Goal: Task Accomplishment & Management: Use online tool/utility

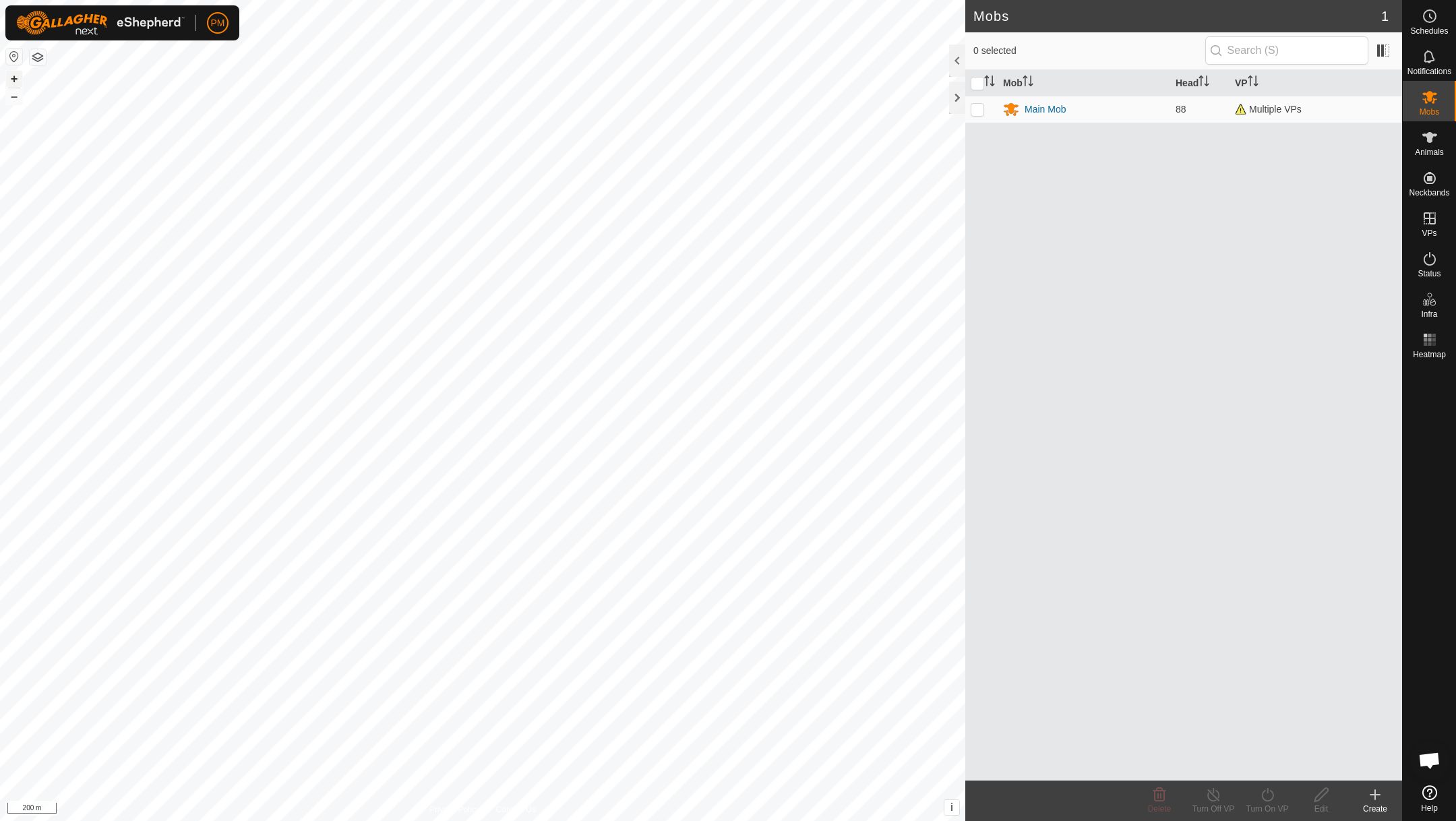
click at [16, 81] on button "+" at bounding box center [14, 78] width 16 height 16
click at [1328, 215] on link "In Rotation" at bounding box center [1344, 218] width 115 height 27
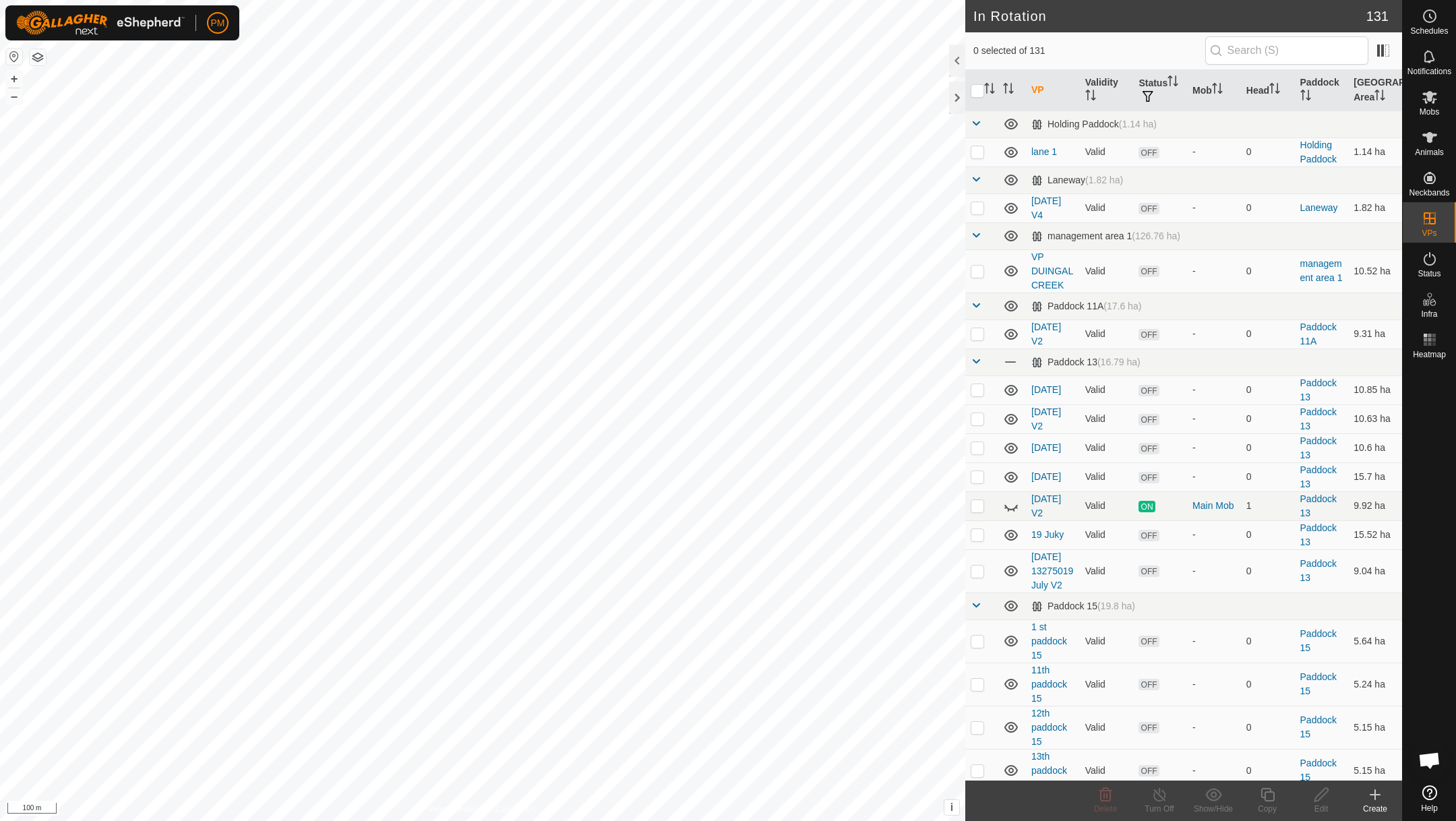
checkbox input "true"
click at [1266, 792] on icon at bounding box center [1267, 794] width 13 height 13
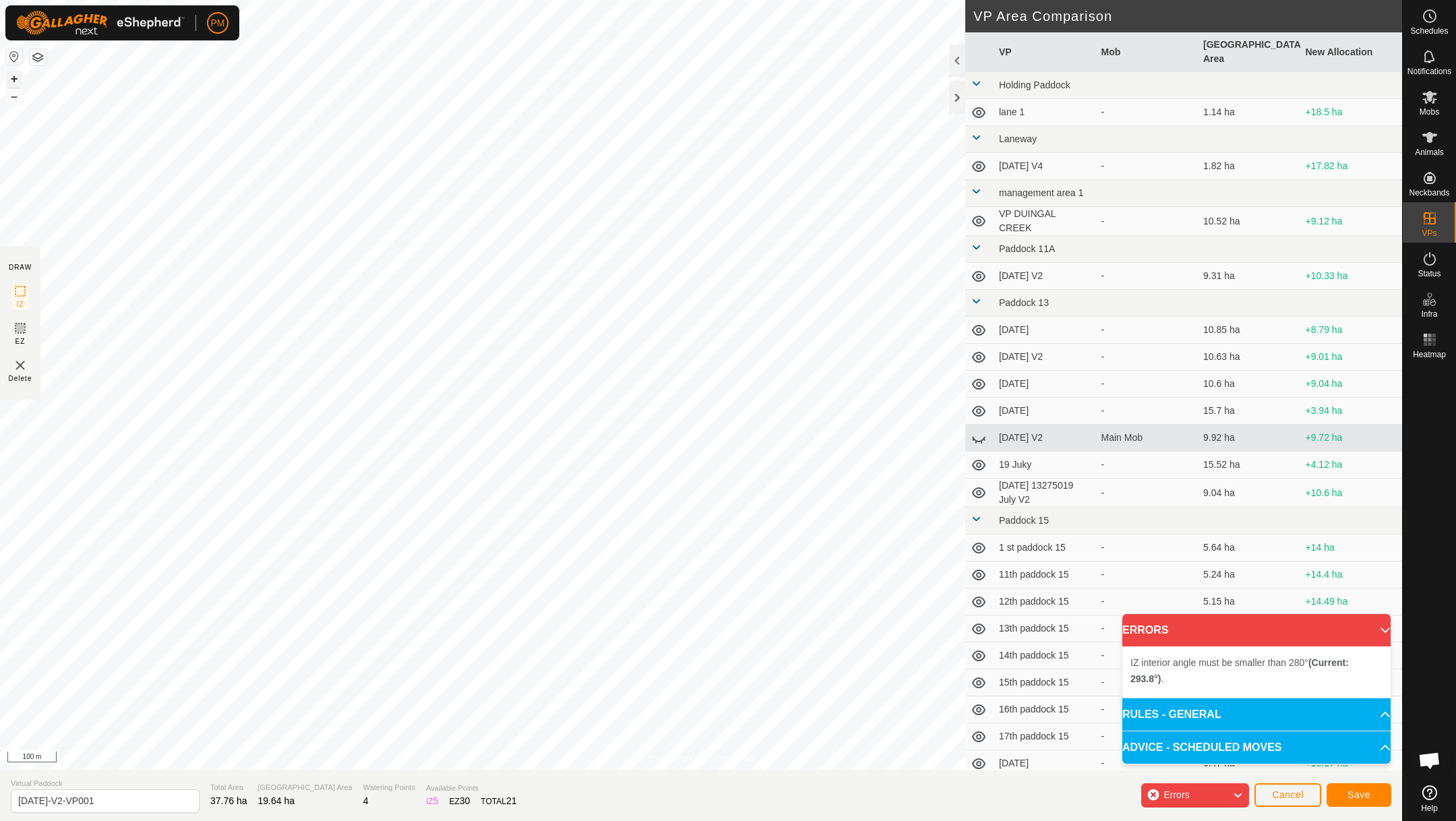
click at [15, 77] on button "+" at bounding box center [14, 78] width 16 height 16
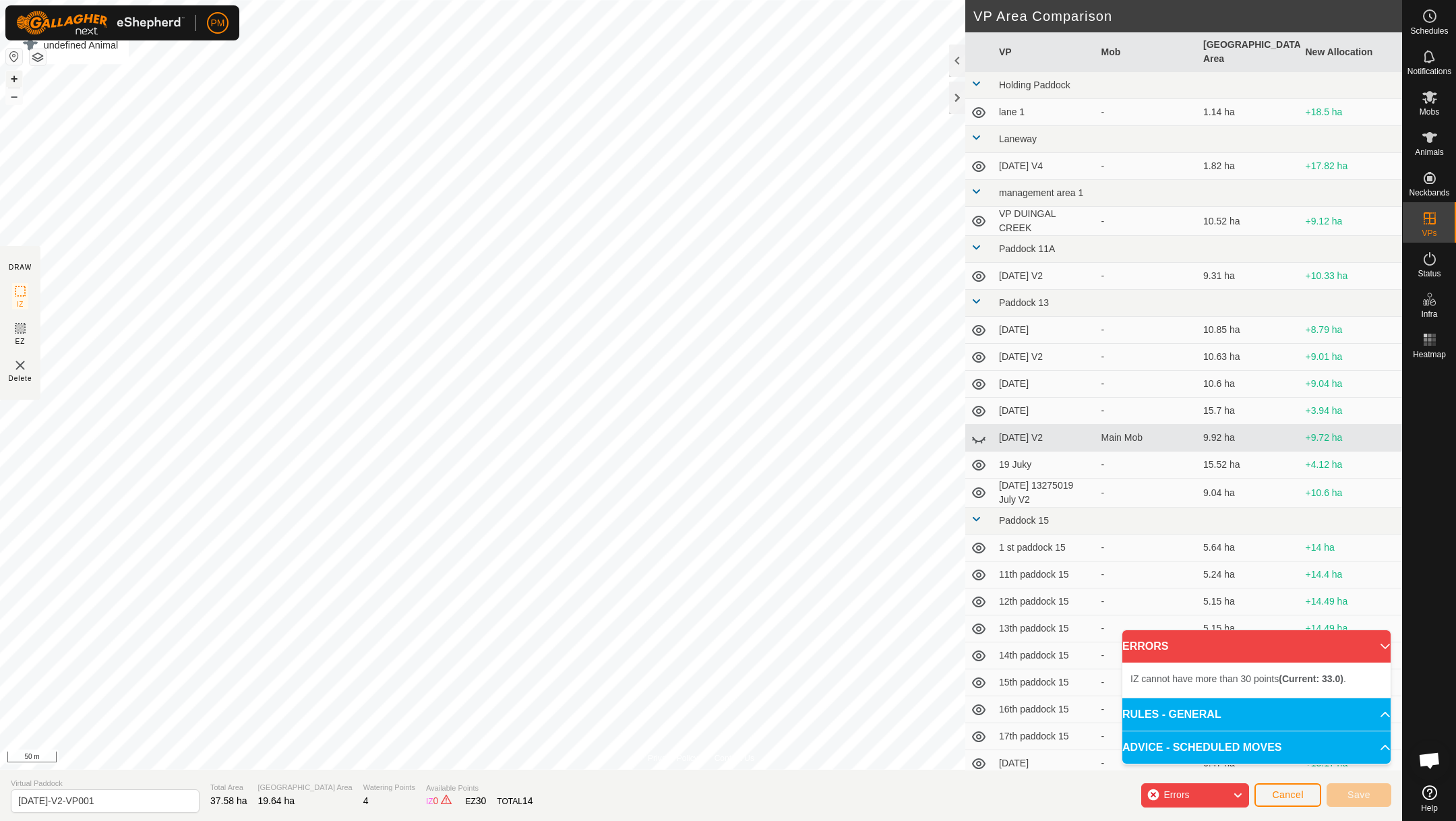
click at [11, 77] on button "+" at bounding box center [14, 78] width 16 height 16
click at [13, 100] on button "–" at bounding box center [14, 96] width 16 height 16
click at [470, 809] on div "Privacy Policy Contact Us Corner post + – ⇧ i This application includes HERE Ma…" at bounding box center [701, 410] width 1403 height 821
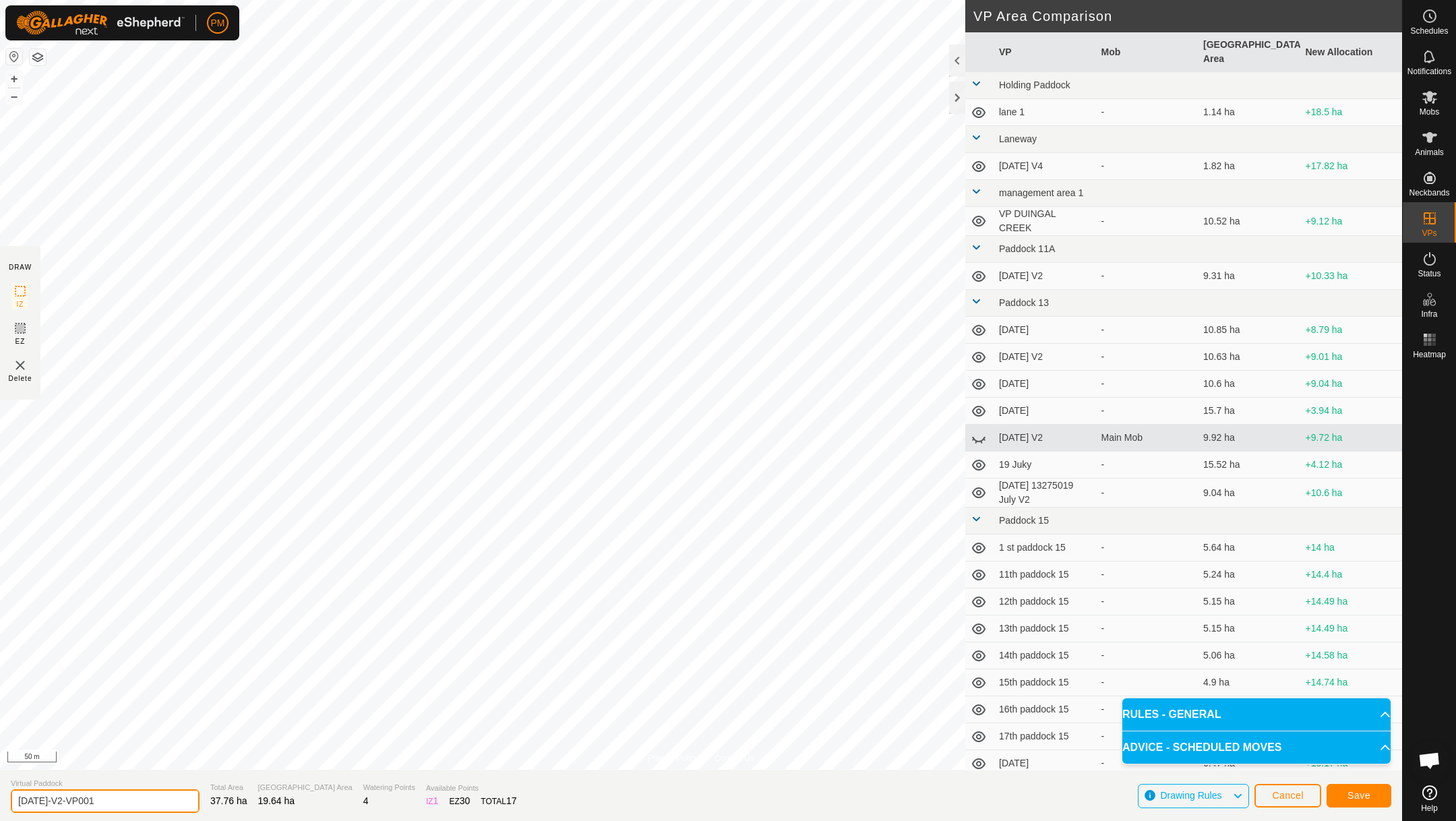
drag, startPoint x: 114, startPoint y: 800, endPoint x: 74, endPoint y: 799, distance: 40.0
click at [74, 799] on input "[DATE]-V2-VP001" at bounding box center [105, 801] width 189 height 23
type input "[DATE]-V3"
click at [1347, 795] on button "Save" at bounding box center [1359, 795] width 65 height 23
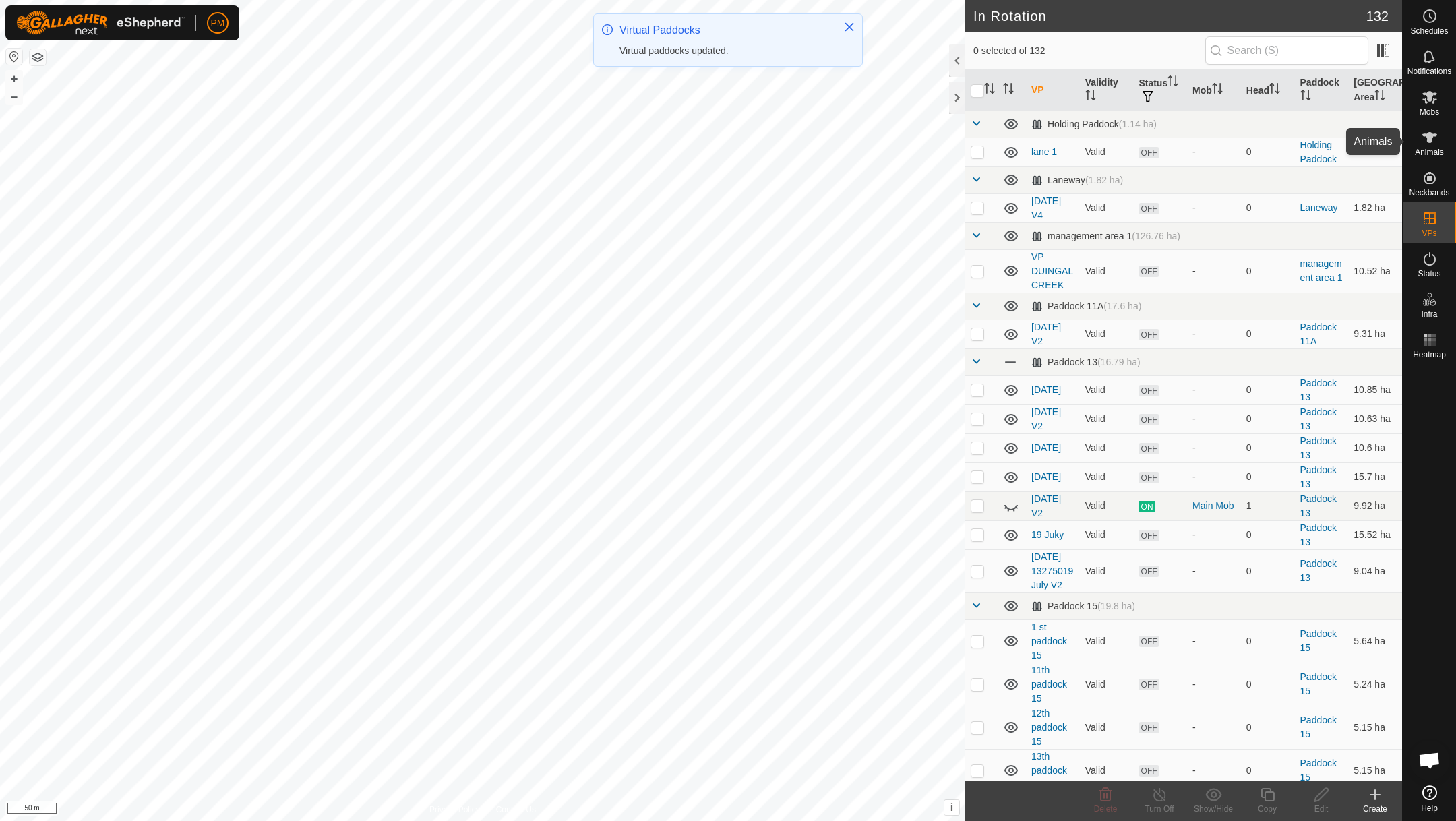
click at [1430, 148] on span "Animals" at bounding box center [1429, 152] width 29 height 8
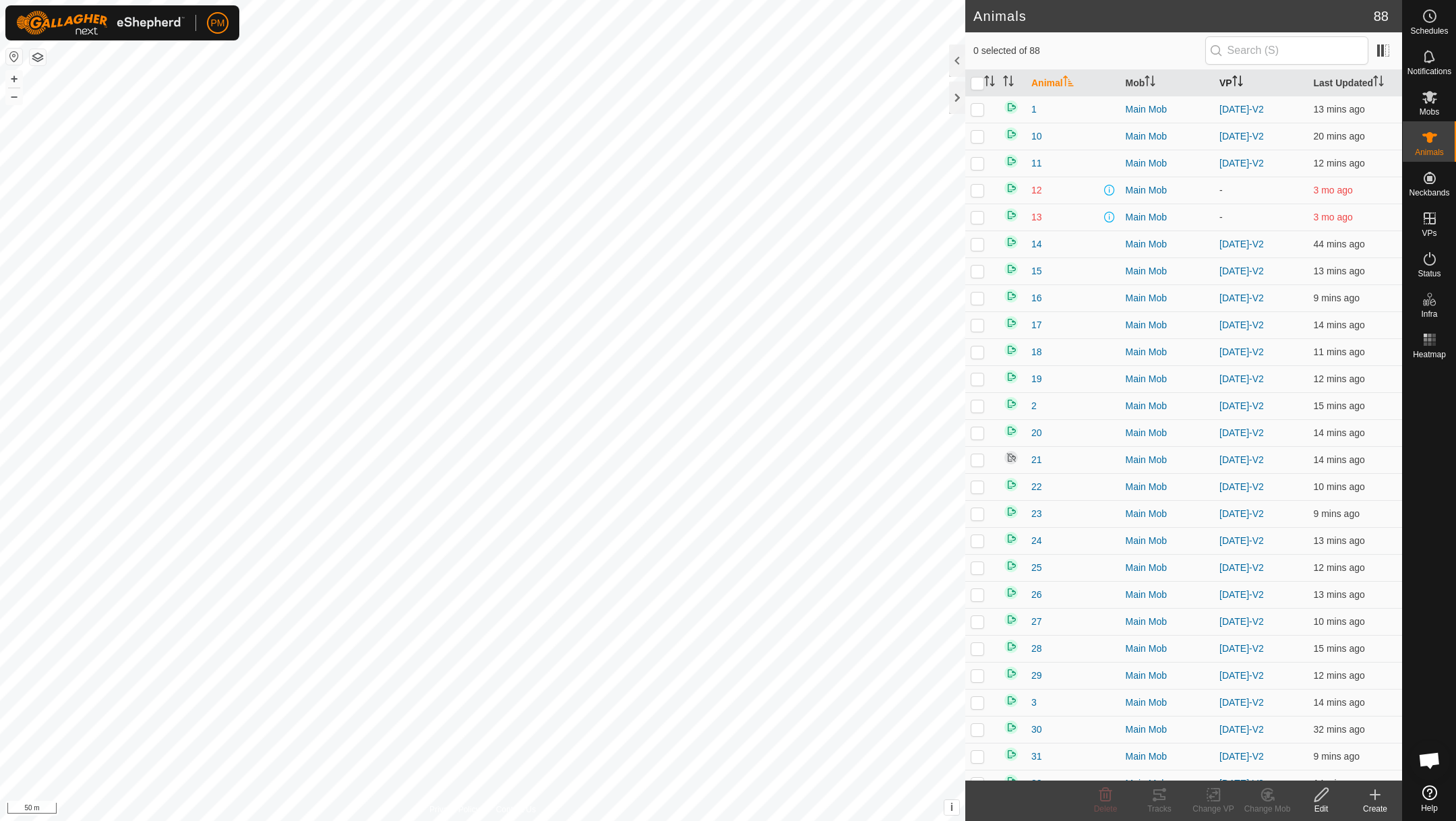
click at [1227, 75] on th "VP" at bounding box center [1262, 83] width 95 height 26
click at [977, 83] on input "checkbox" at bounding box center [977, 83] width 13 height 13
checkbox input "true"
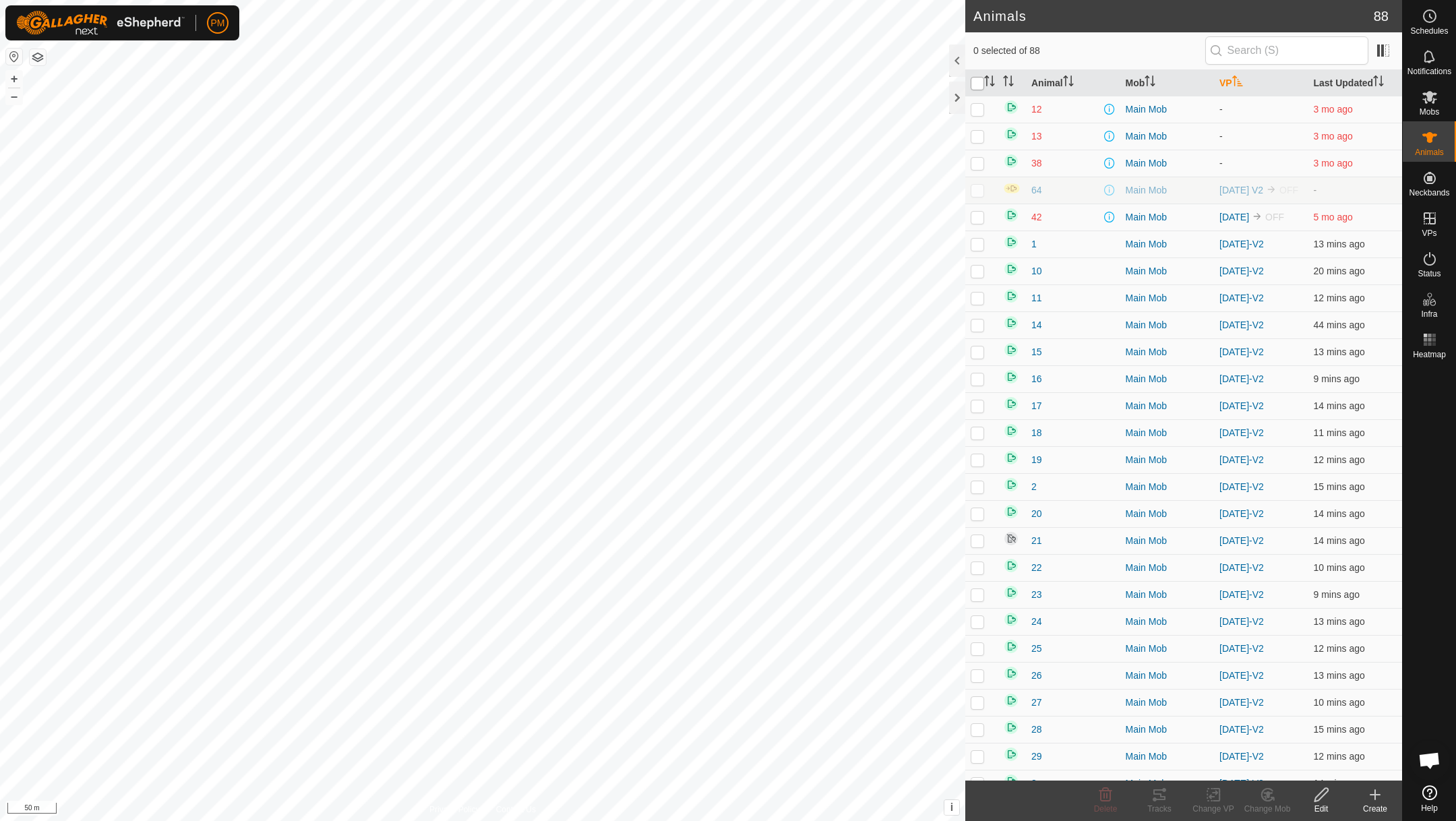
checkbox input "true"
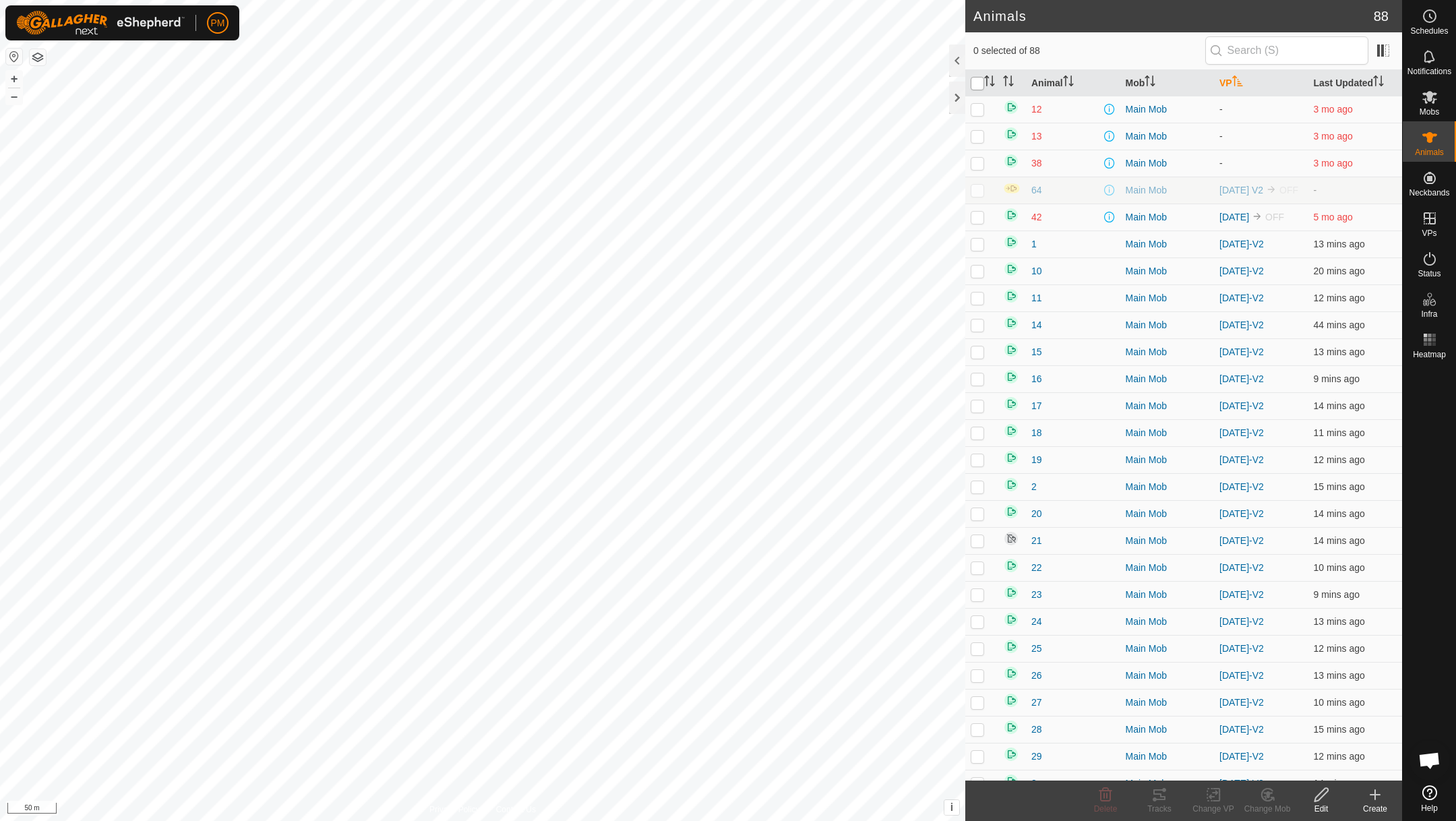
checkbox input "true"
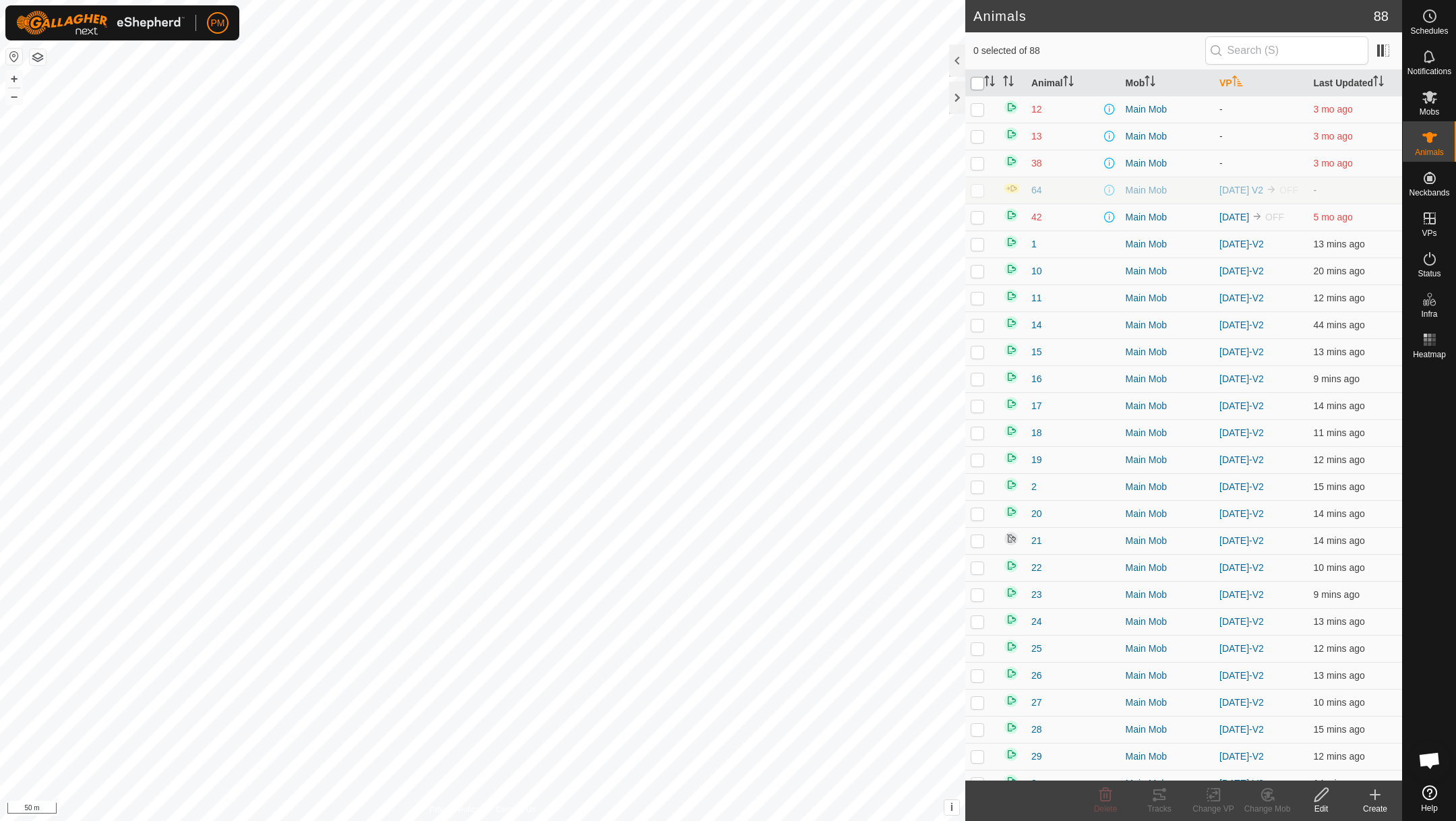
checkbox input "true"
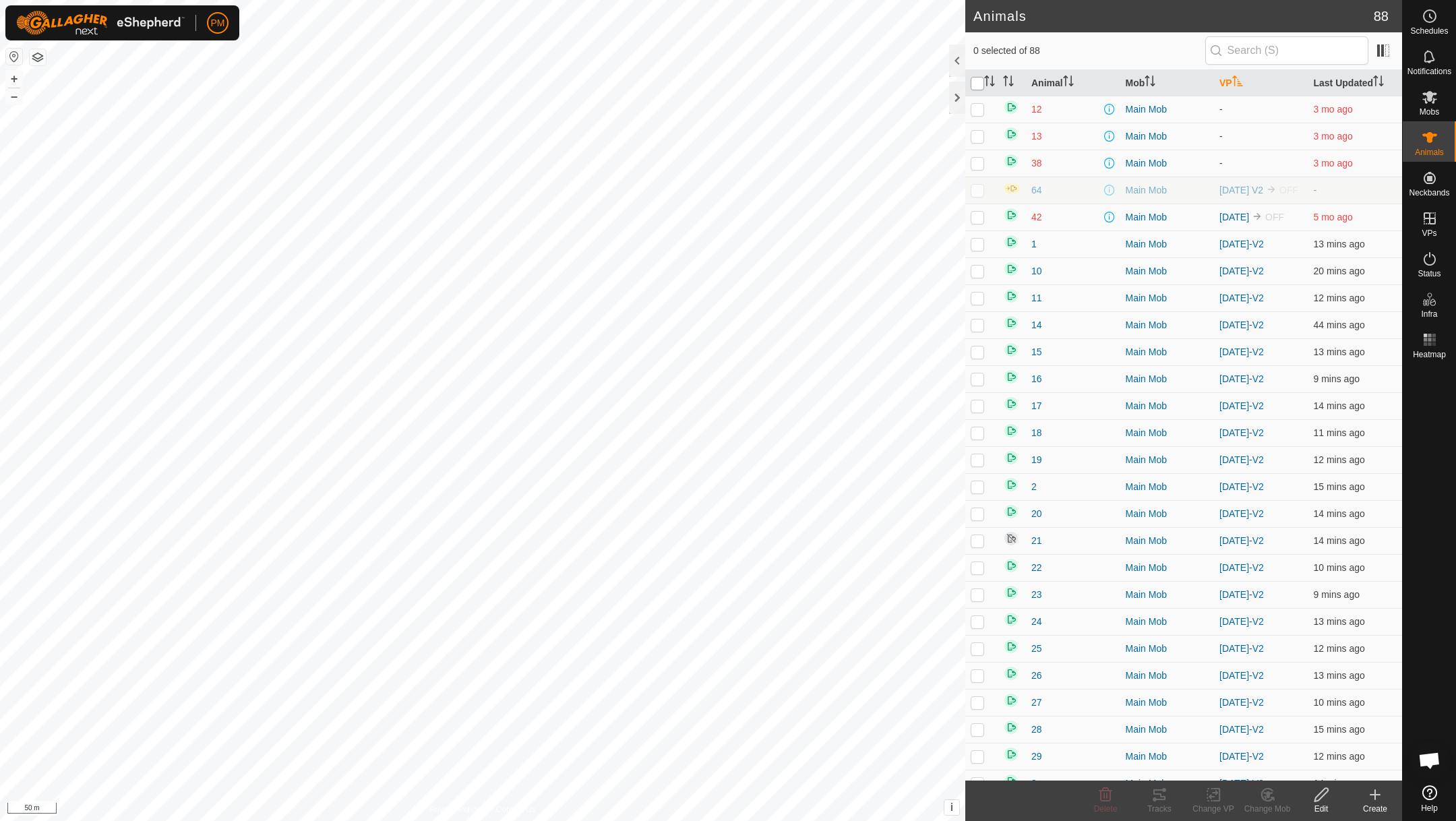
checkbox input "true"
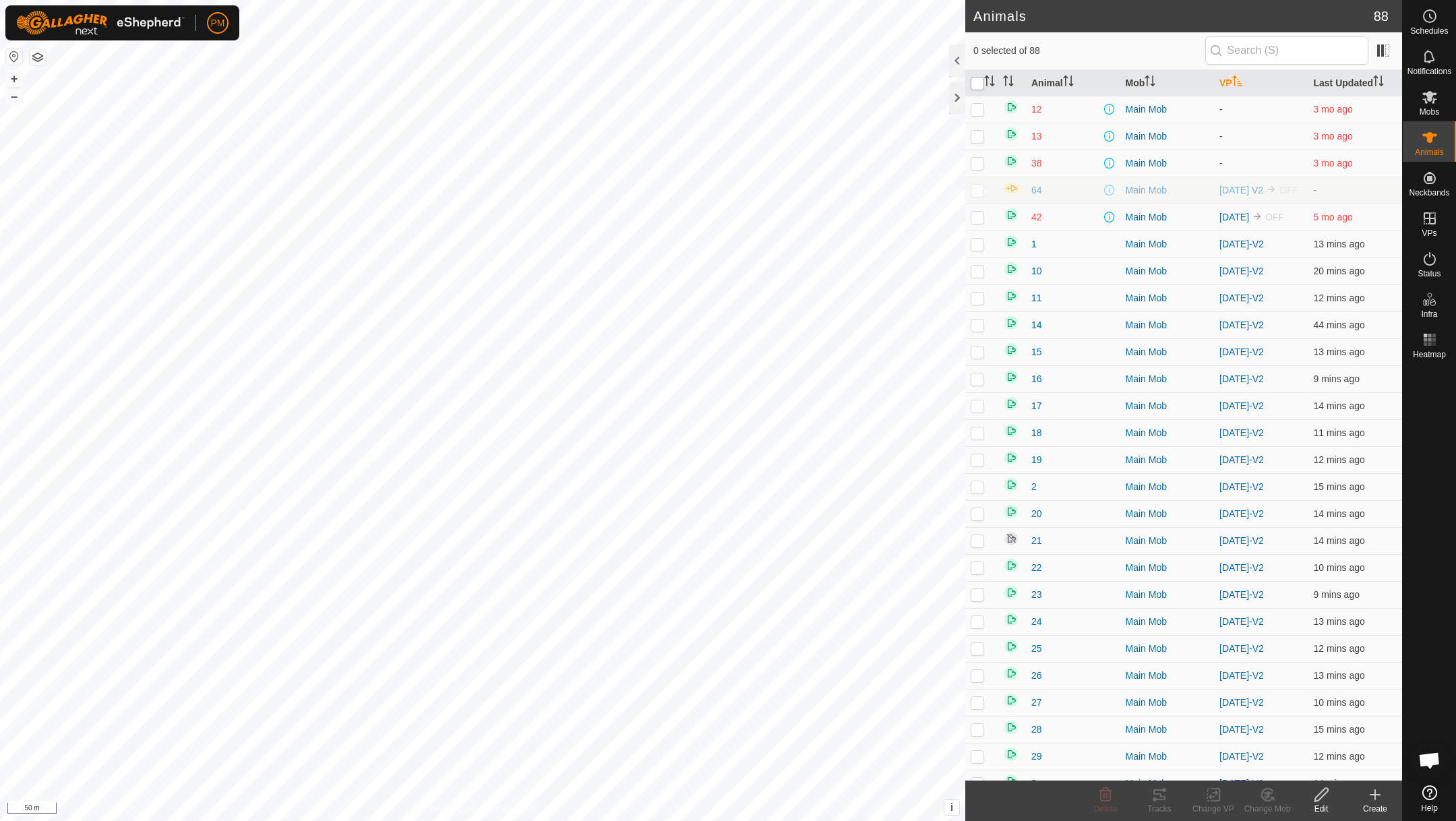
checkbox input "true"
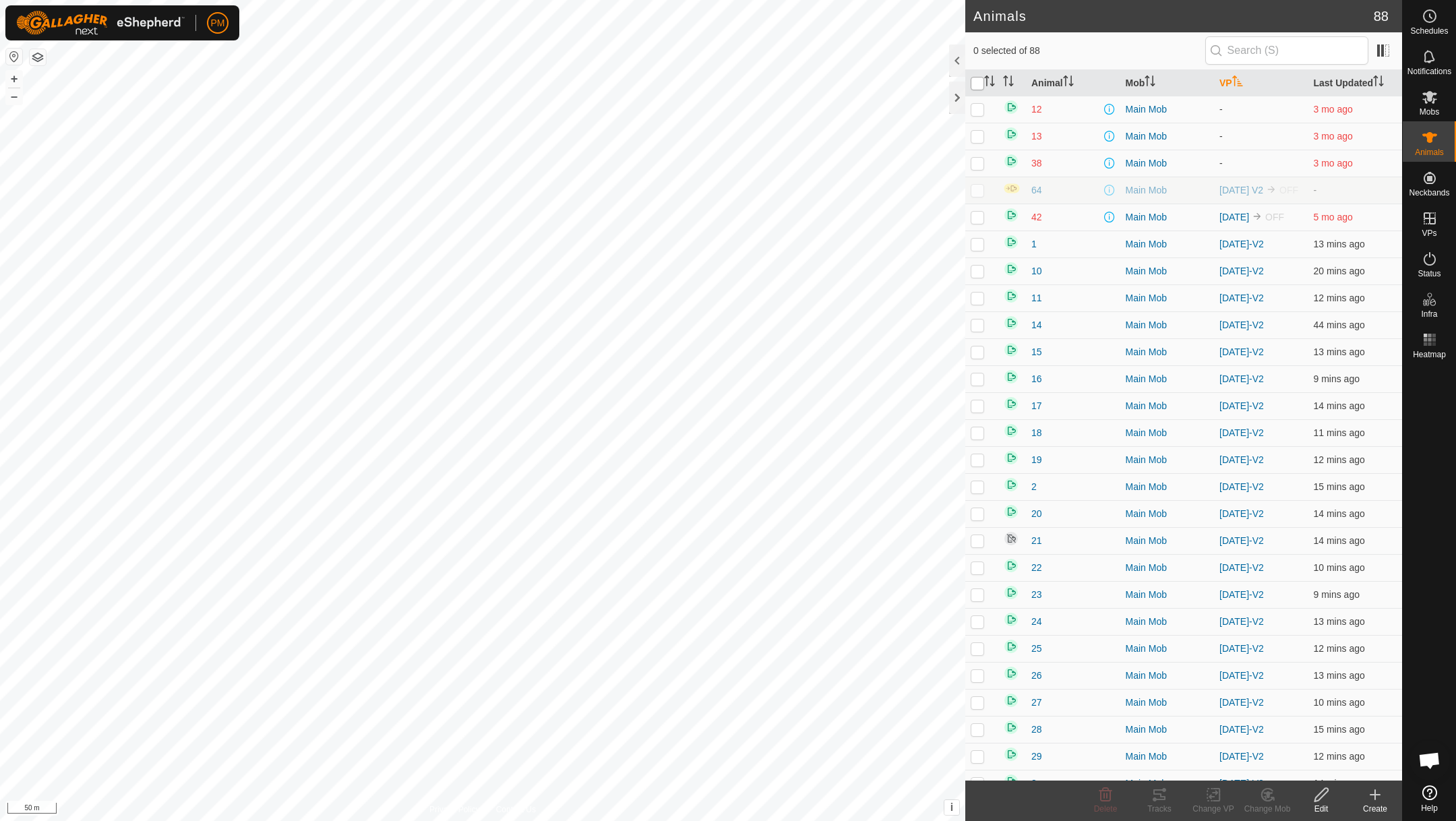
checkbox input "true"
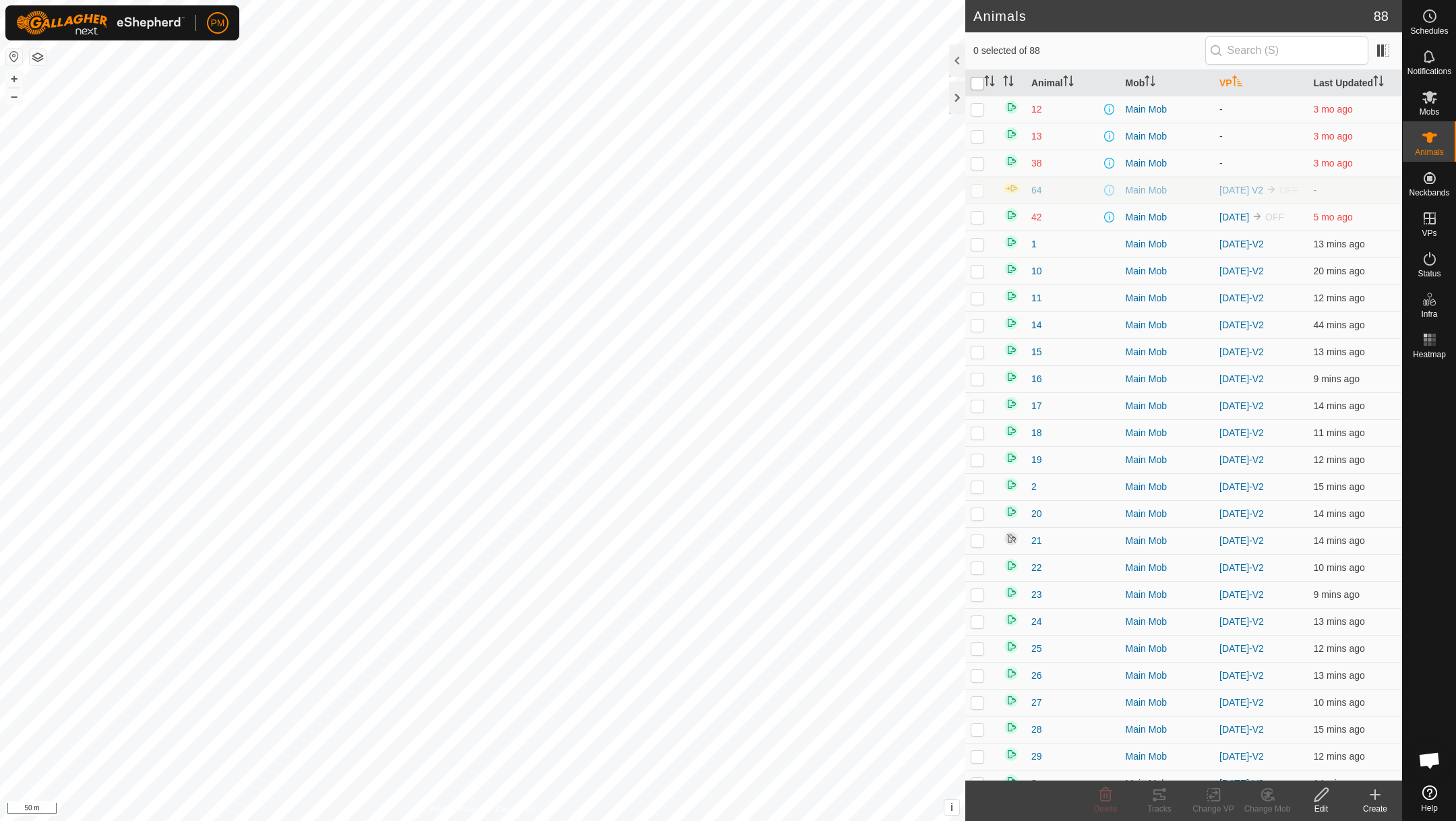
checkbox input "true"
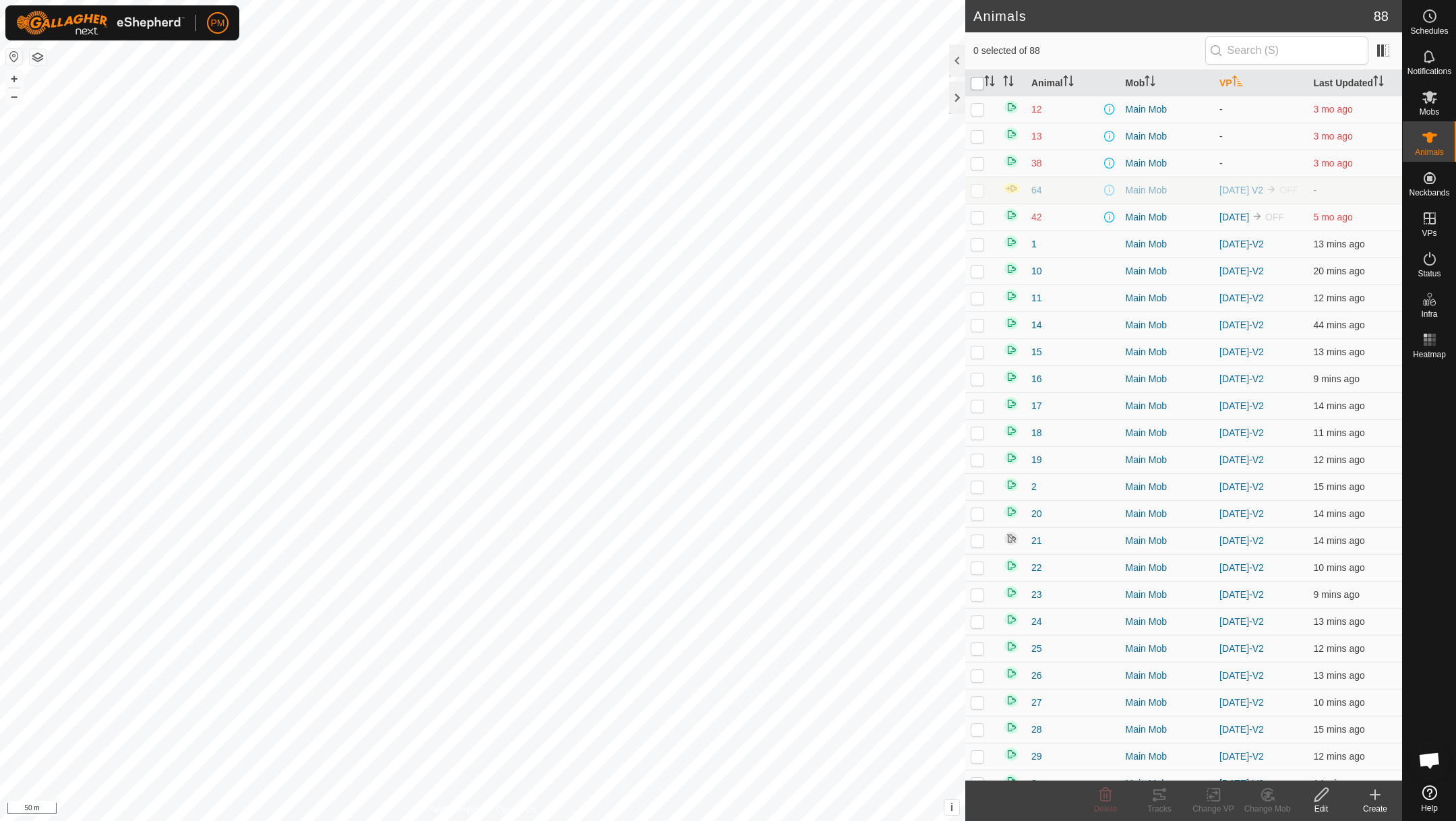
checkbox input "true"
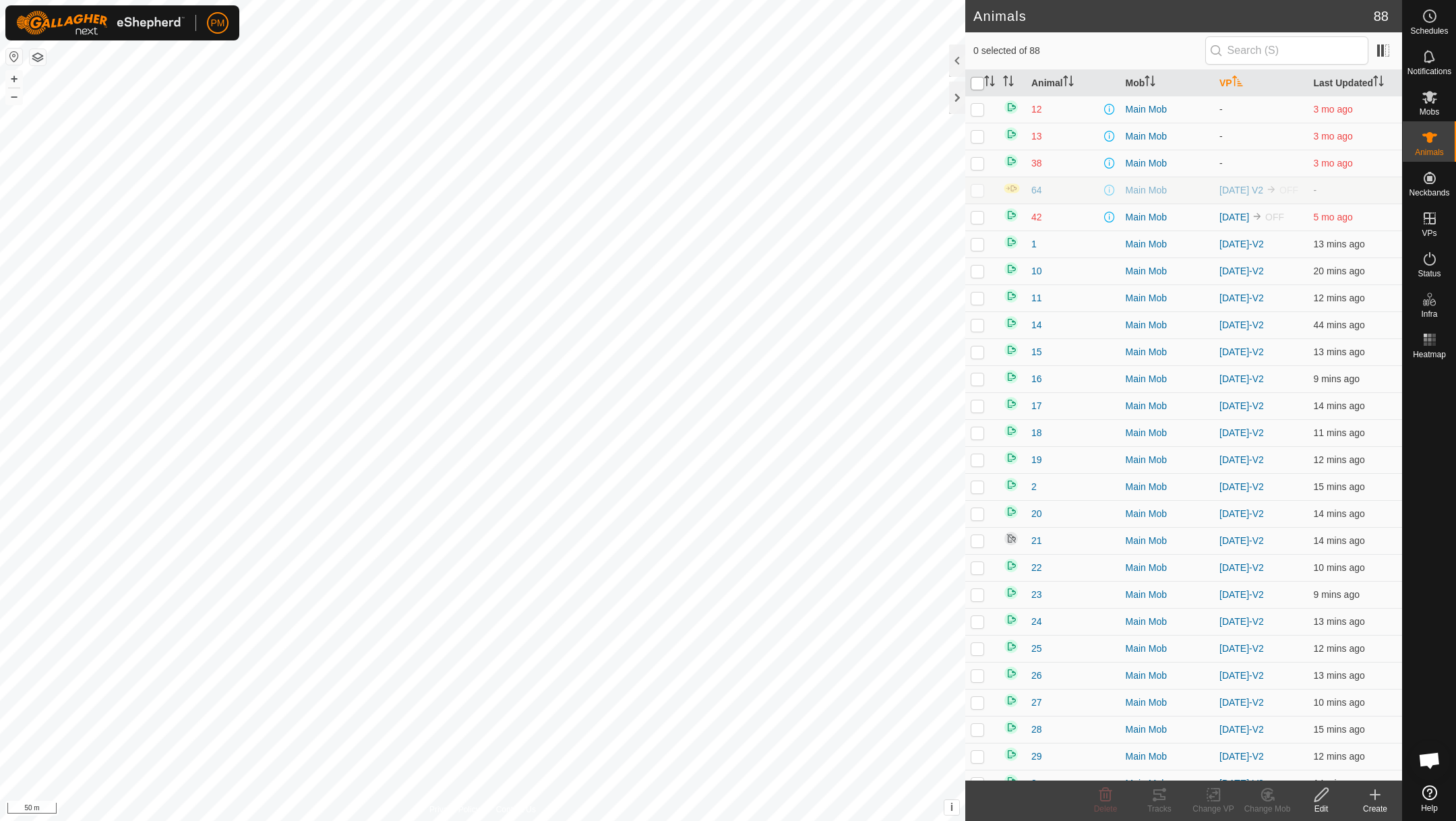
checkbox input "true"
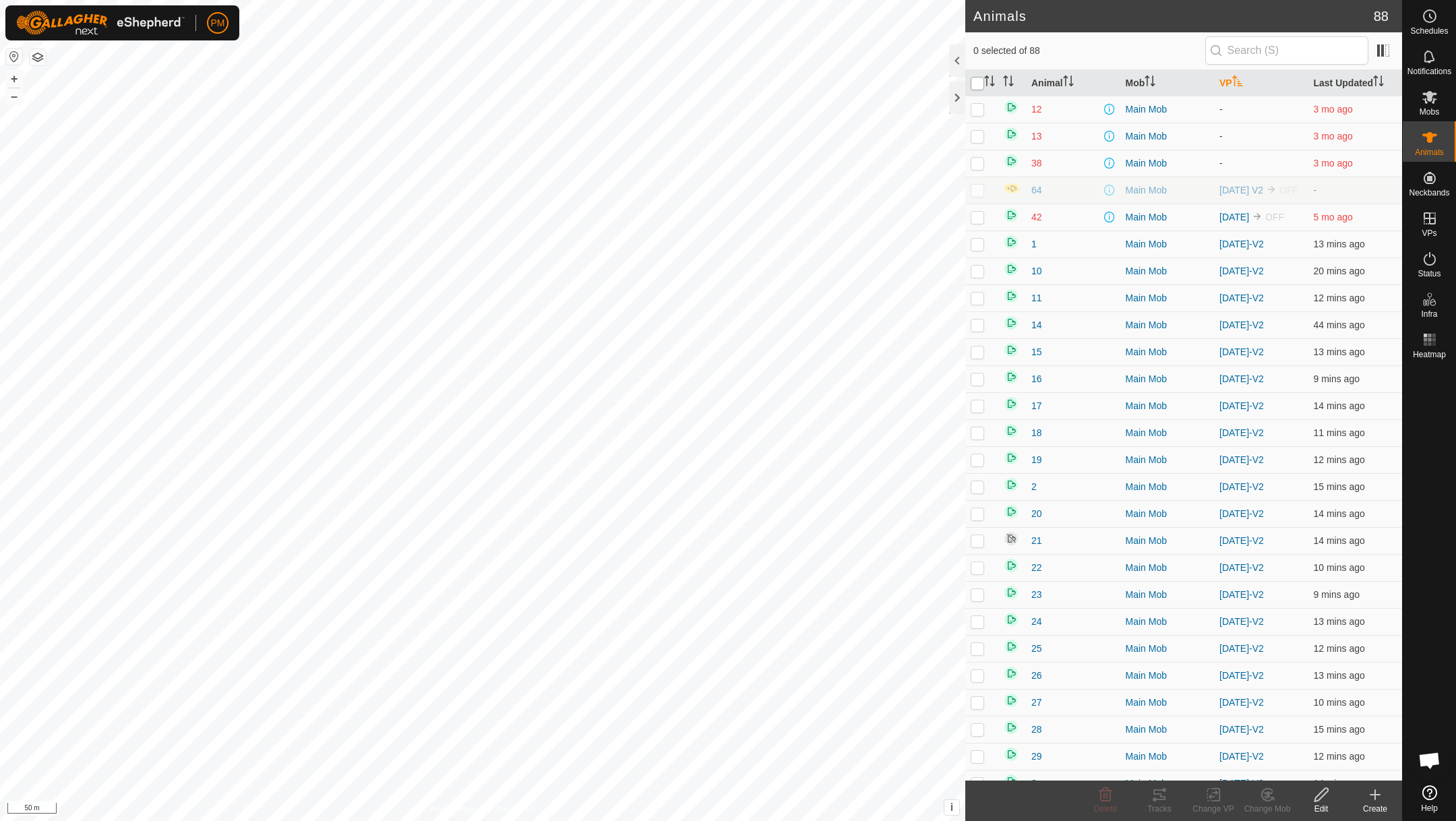
checkbox input "true"
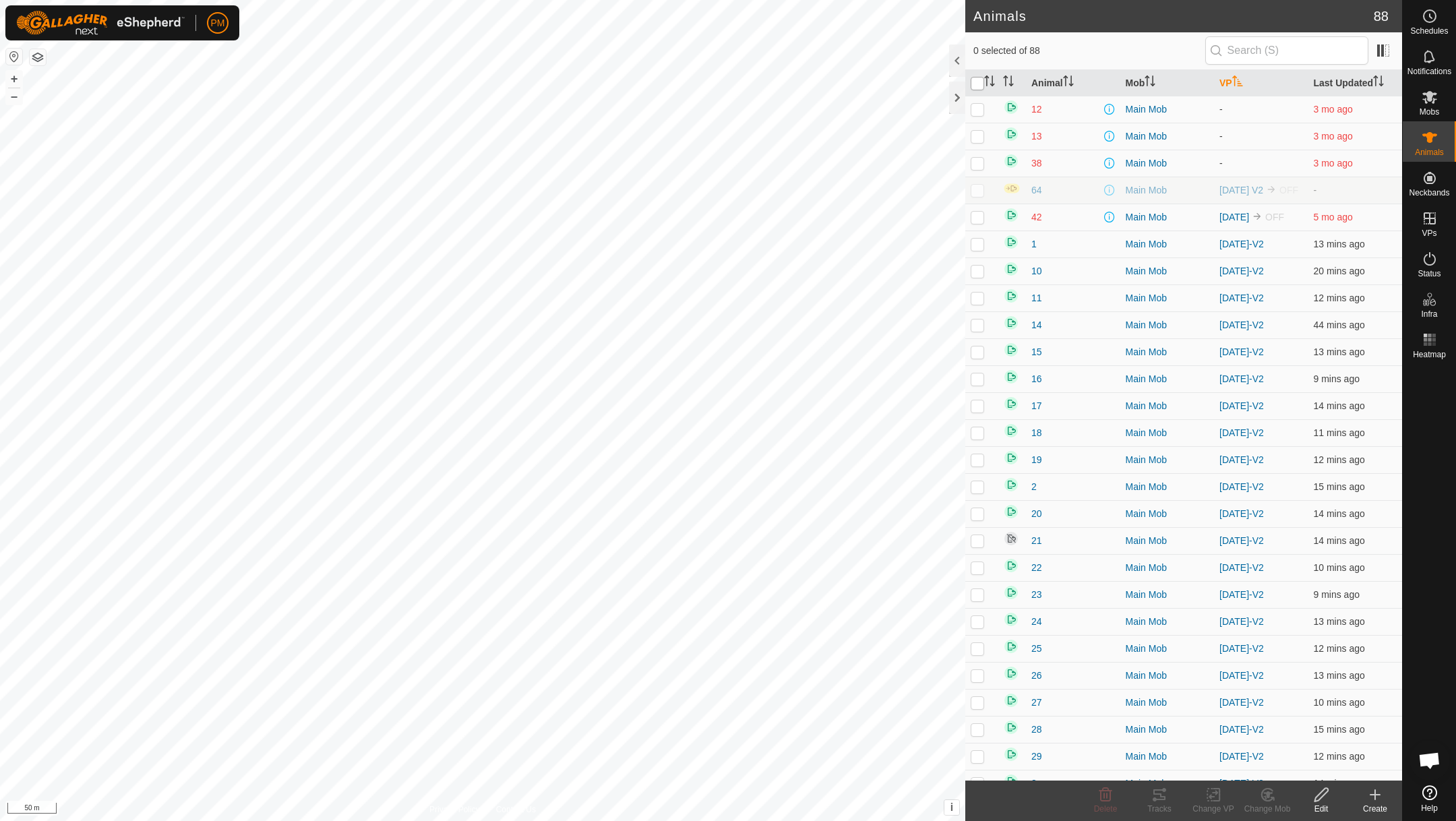
checkbox input "true"
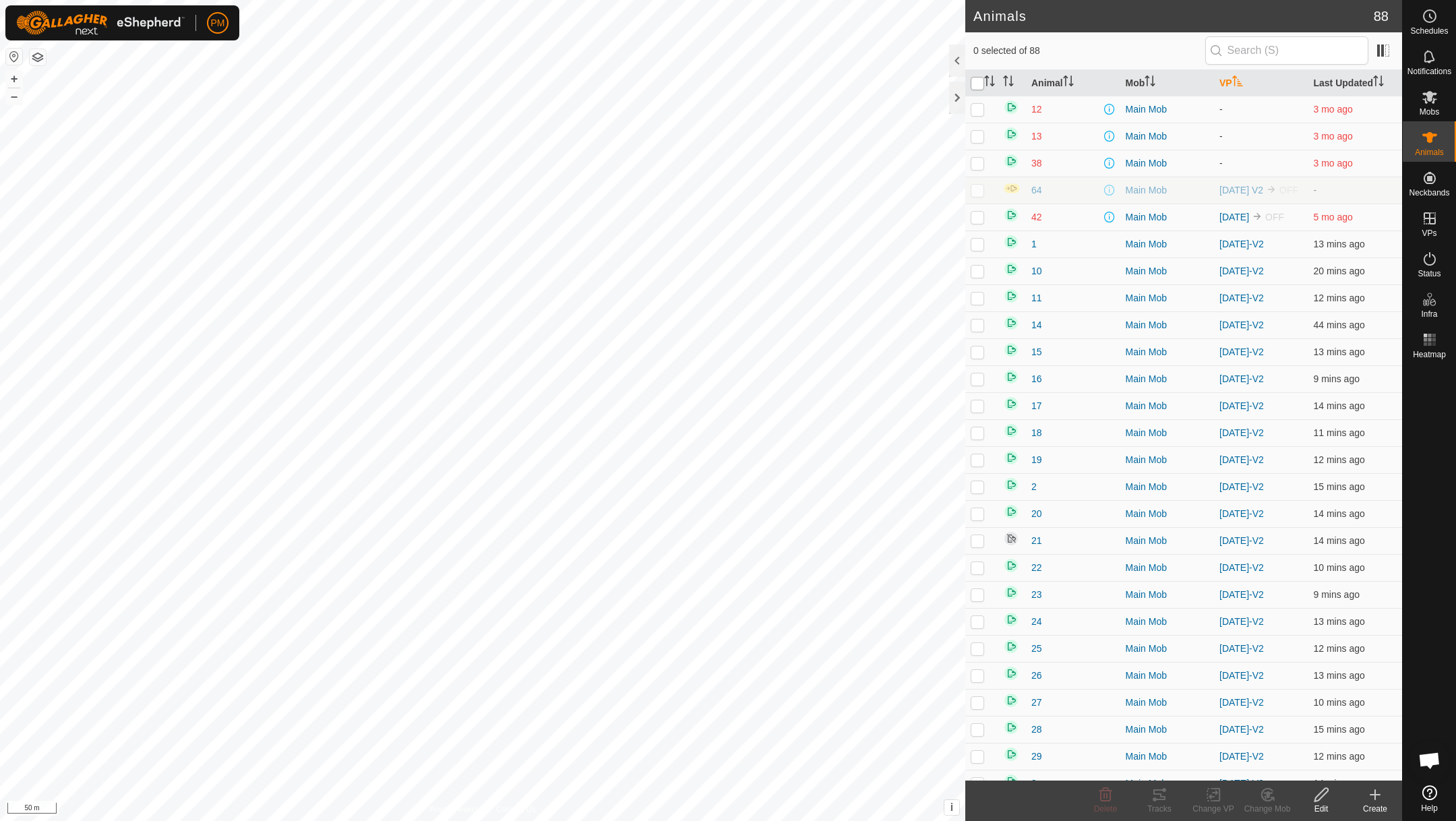
checkbox input "true"
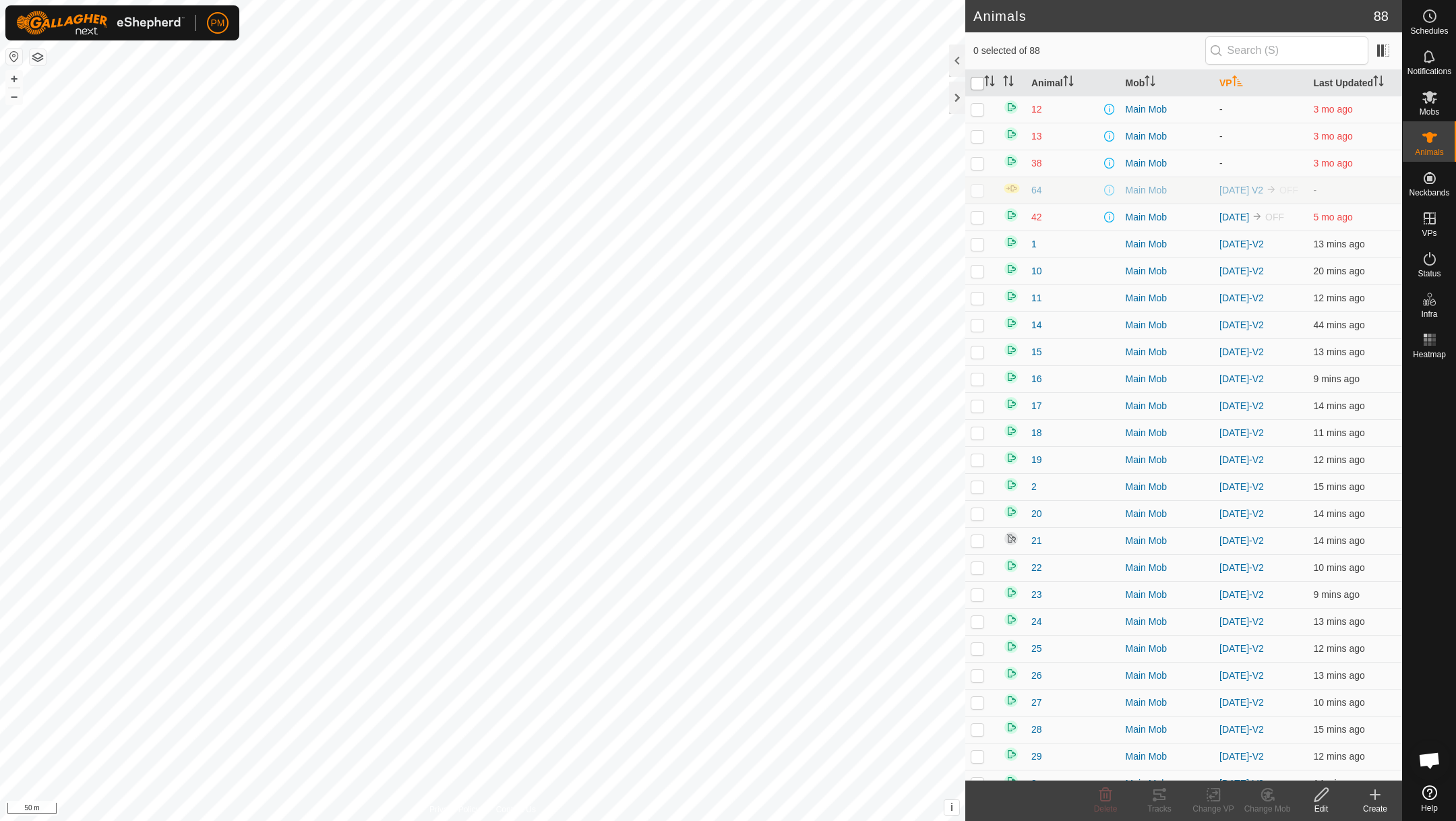
checkbox input "true"
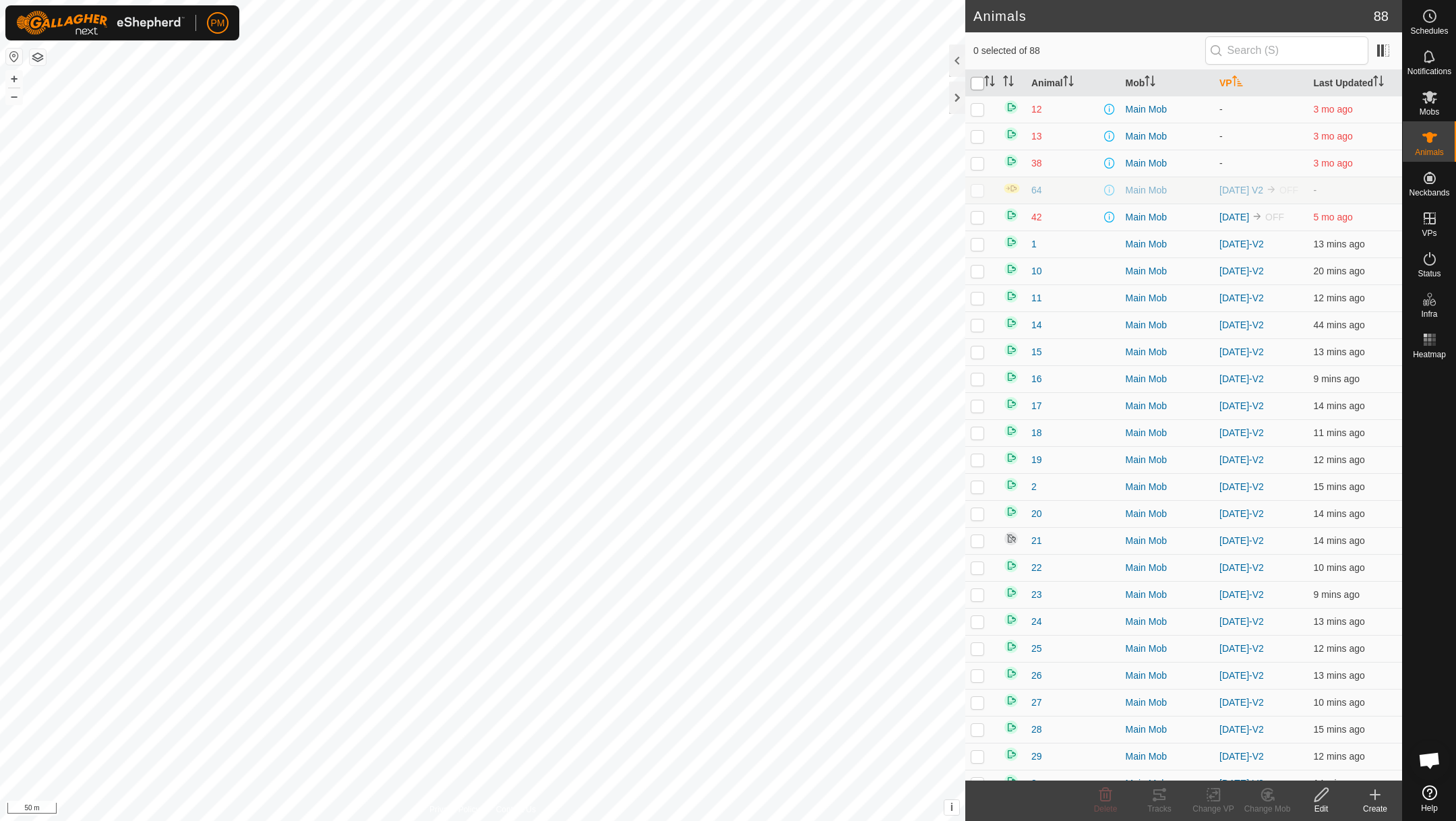
checkbox input "true"
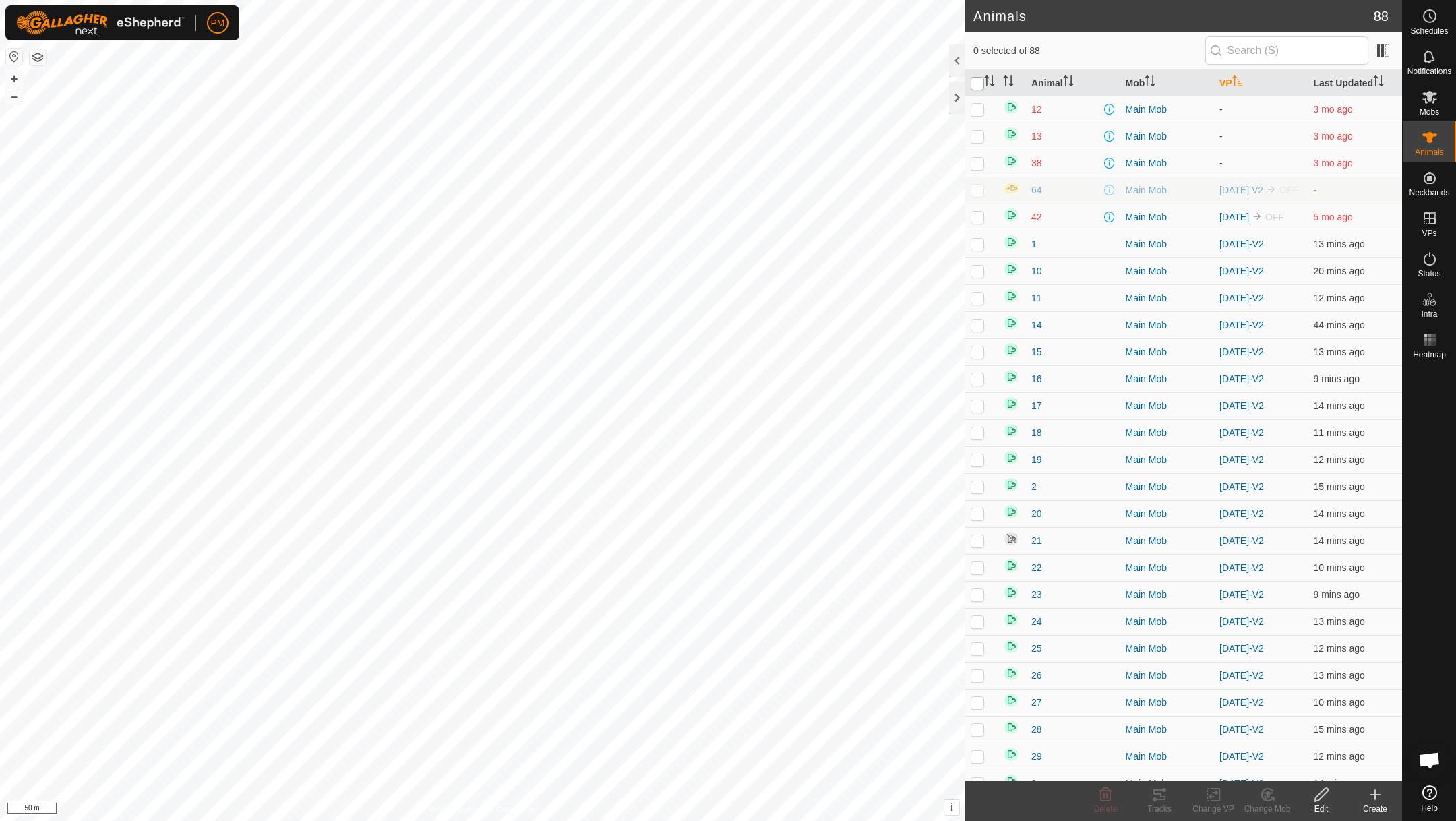
checkbox input "true"
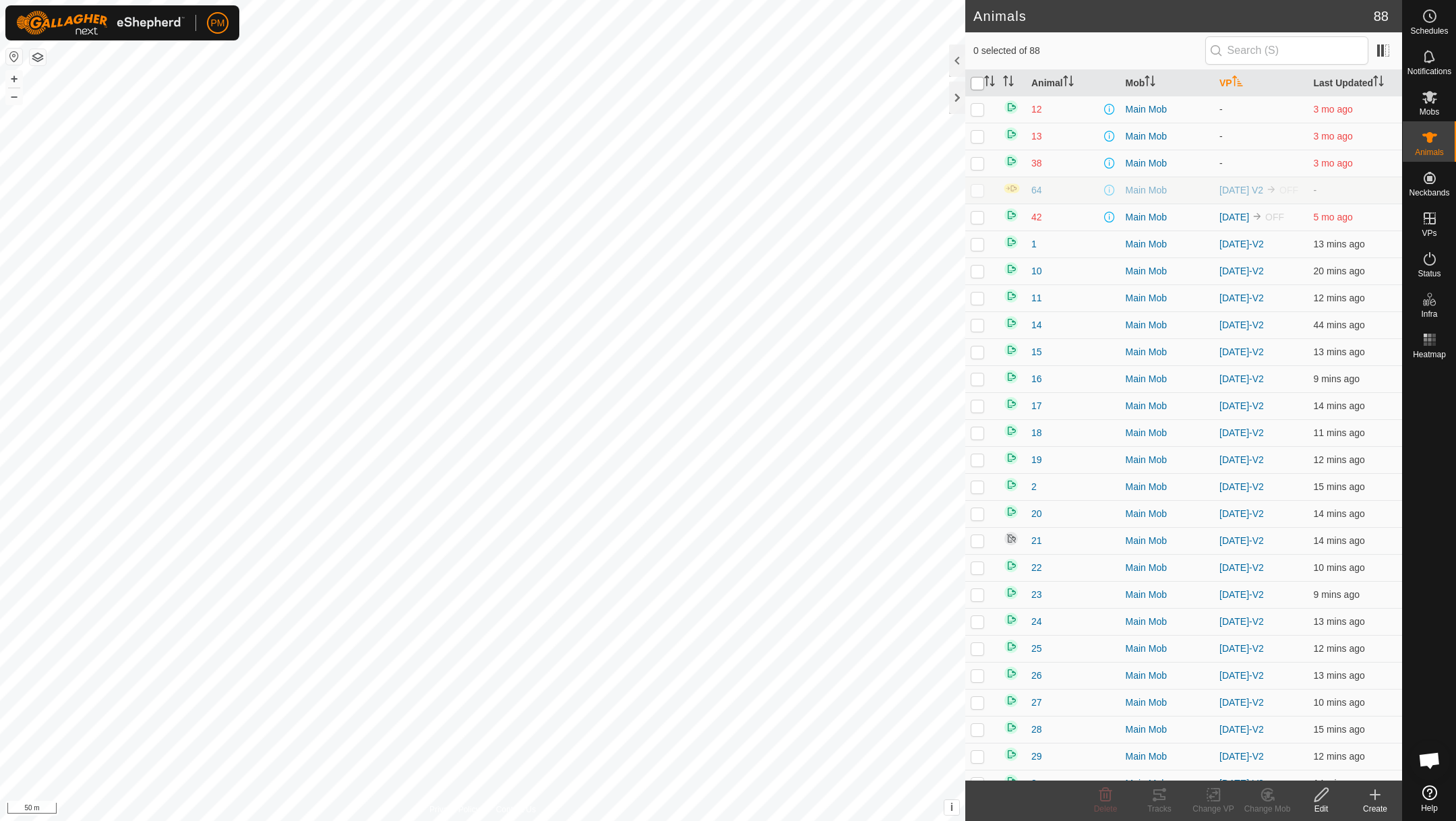
checkbox input "true"
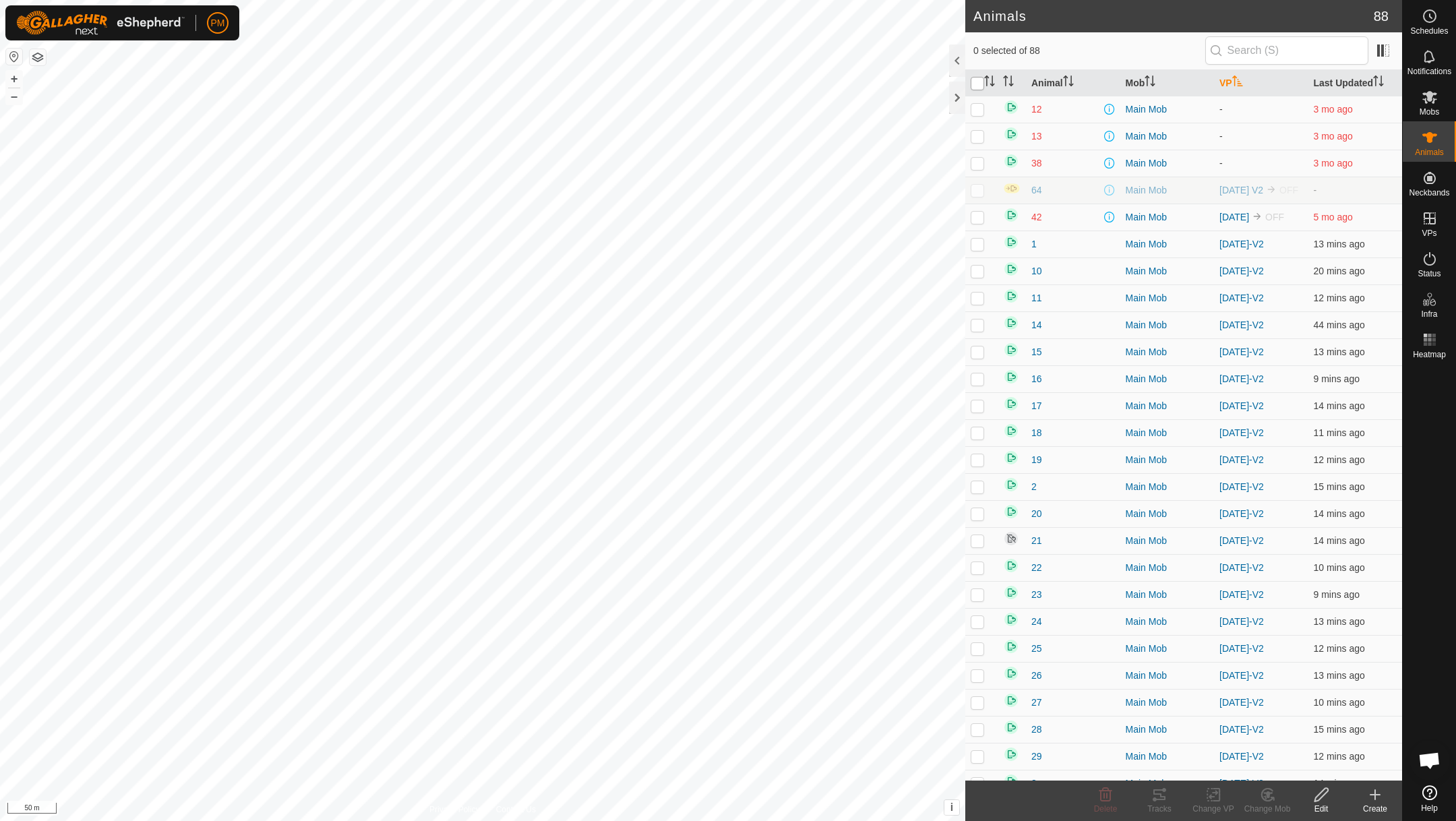
checkbox input "true"
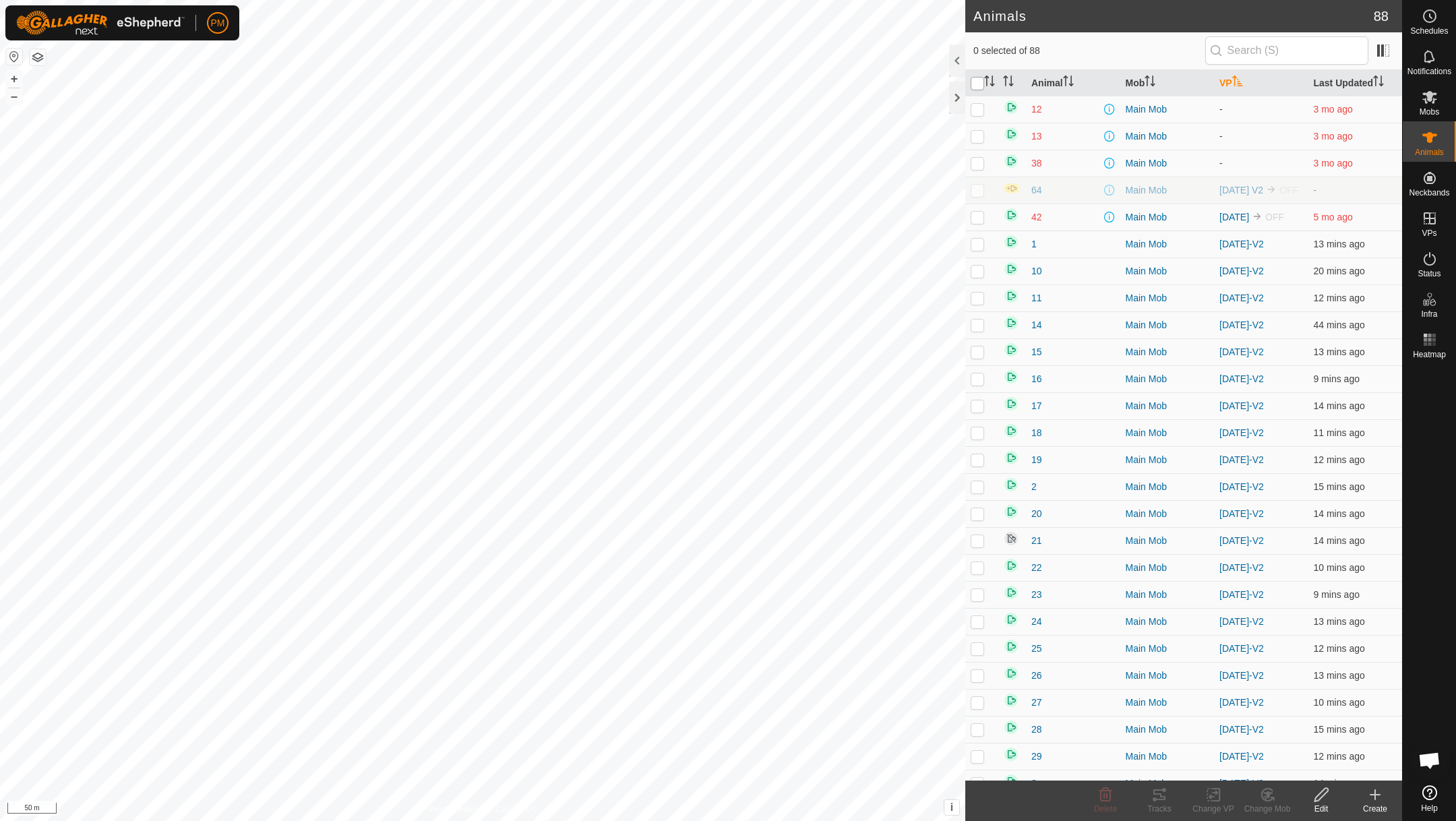
checkbox input "true"
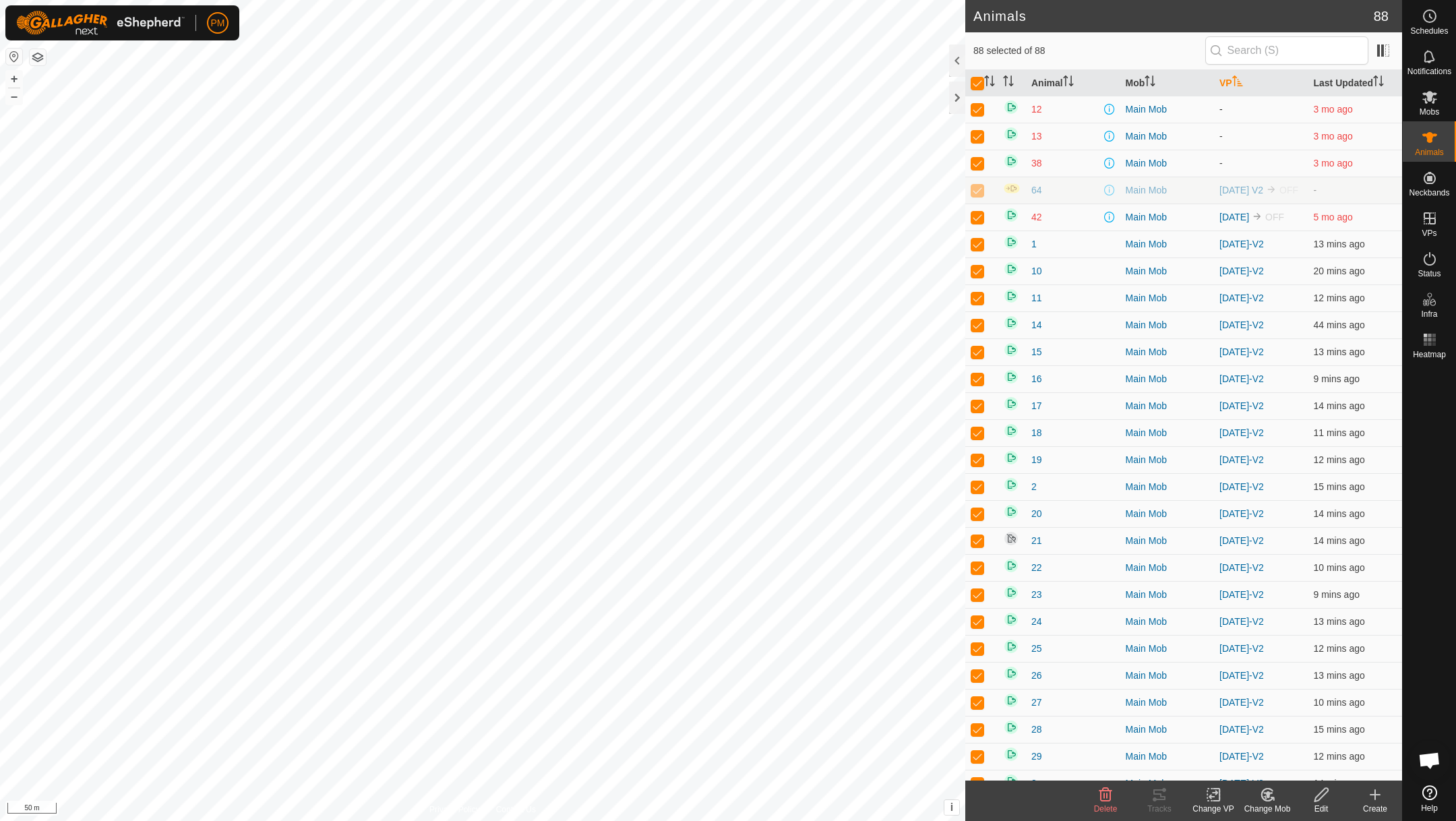
click at [977, 113] on p-checkbox at bounding box center [977, 109] width 13 height 11
checkbox input "false"
click at [978, 136] on p-checkbox at bounding box center [977, 136] width 13 height 11
checkbox input "false"
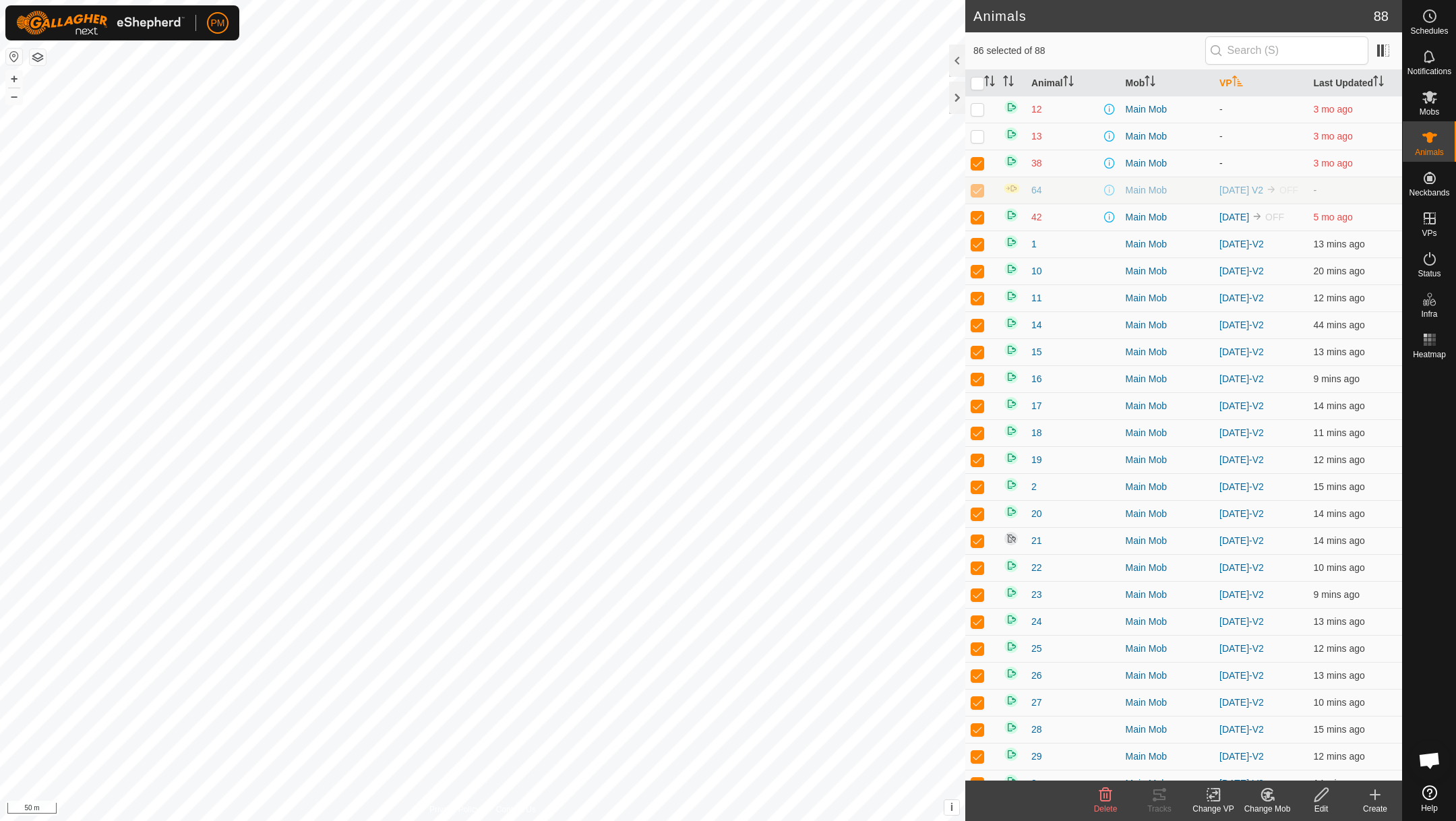
click at [978, 163] on p-checkbox at bounding box center [977, 163] width 13 height 11
checkbox input "false"
click at [980, 191] on p-checkbox at bounding box center [977, 190] width 13 height 11
checkbox input "false"
click at [978, 221] on p-checkbox at bounding box center [977, 217] width 13 height 11
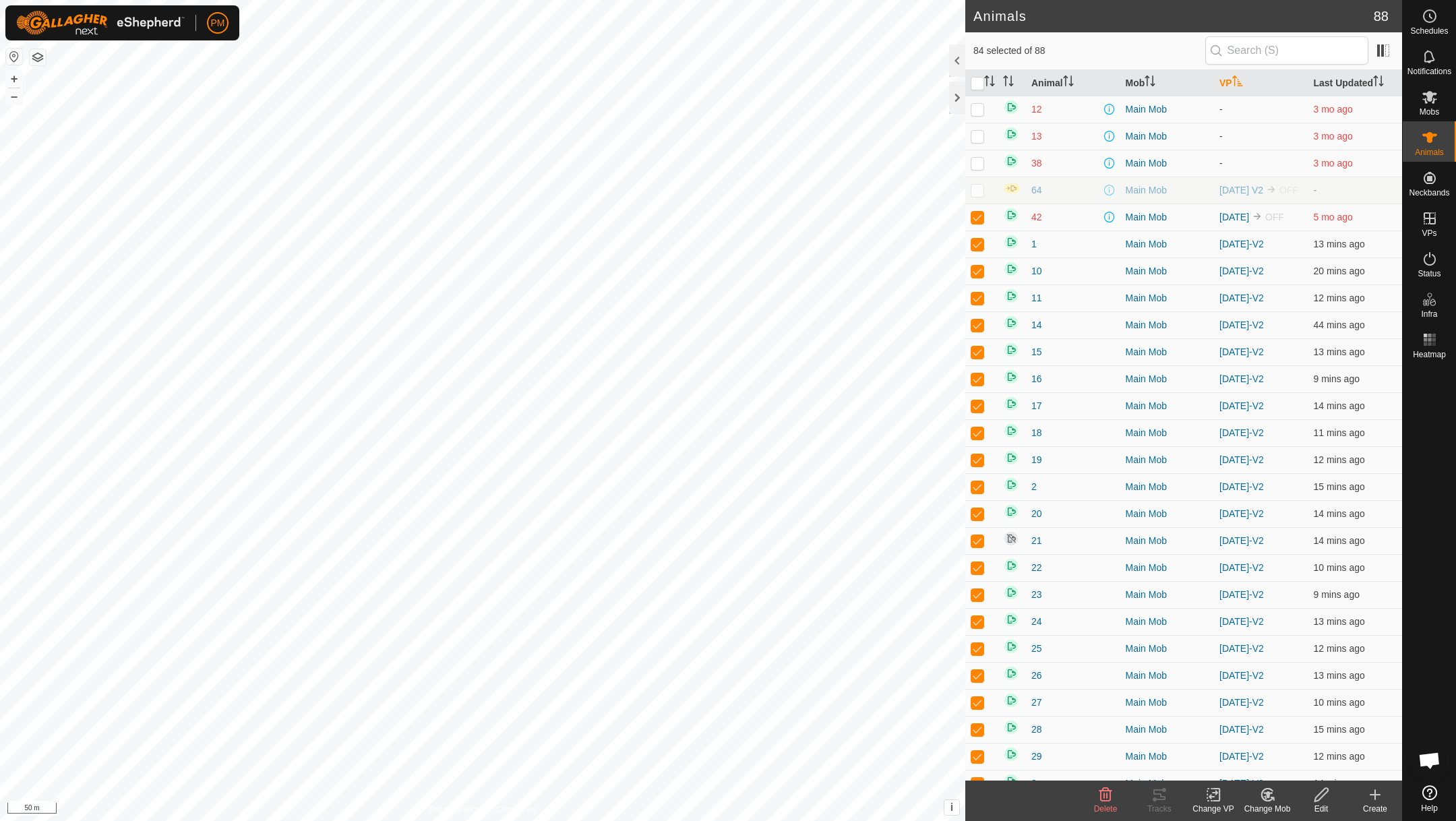
checkbox input "false"
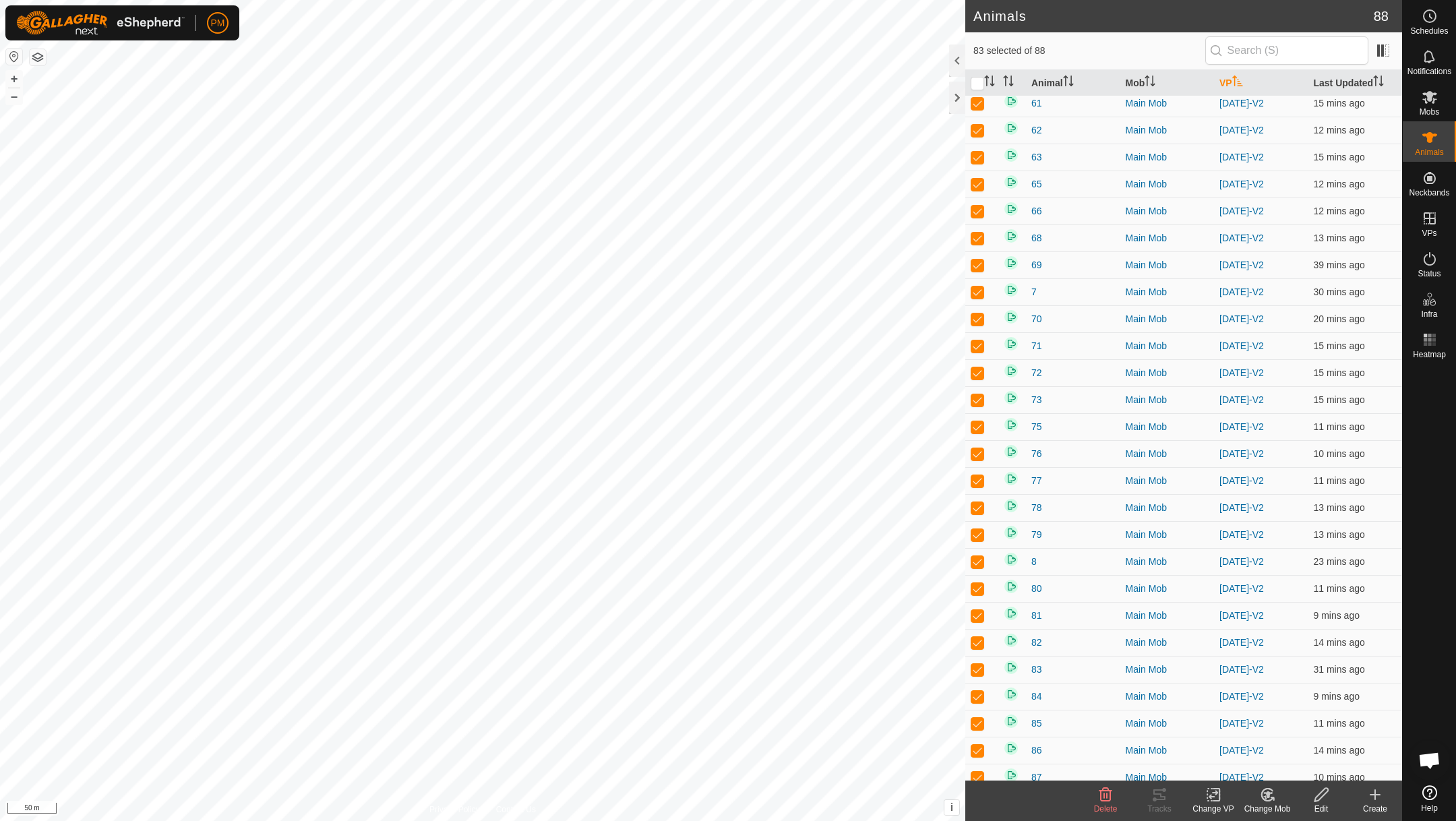
scroll to position [1705, 0]
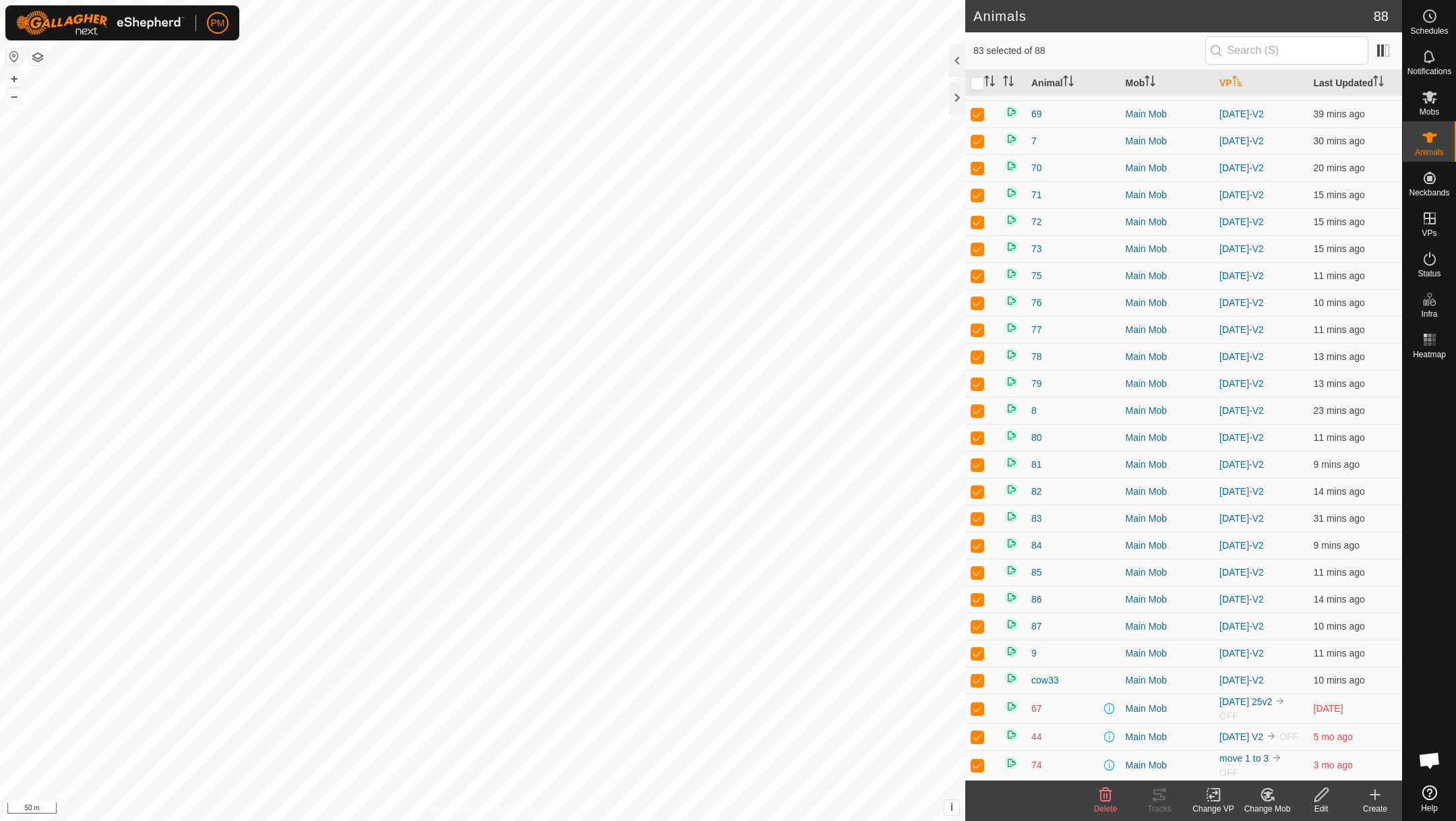
click at [978, 702] on p-checkbox at bounding box center [977, 708] width 13 height 11
checkbox input "false"
click at [976, 731] on p-checkbox at bounding box center [977, 737] width 13 height 11
checkbox input "false"
click at [978, 761] on p-checkbox at bounding box center [977, 765] width 13 height 11
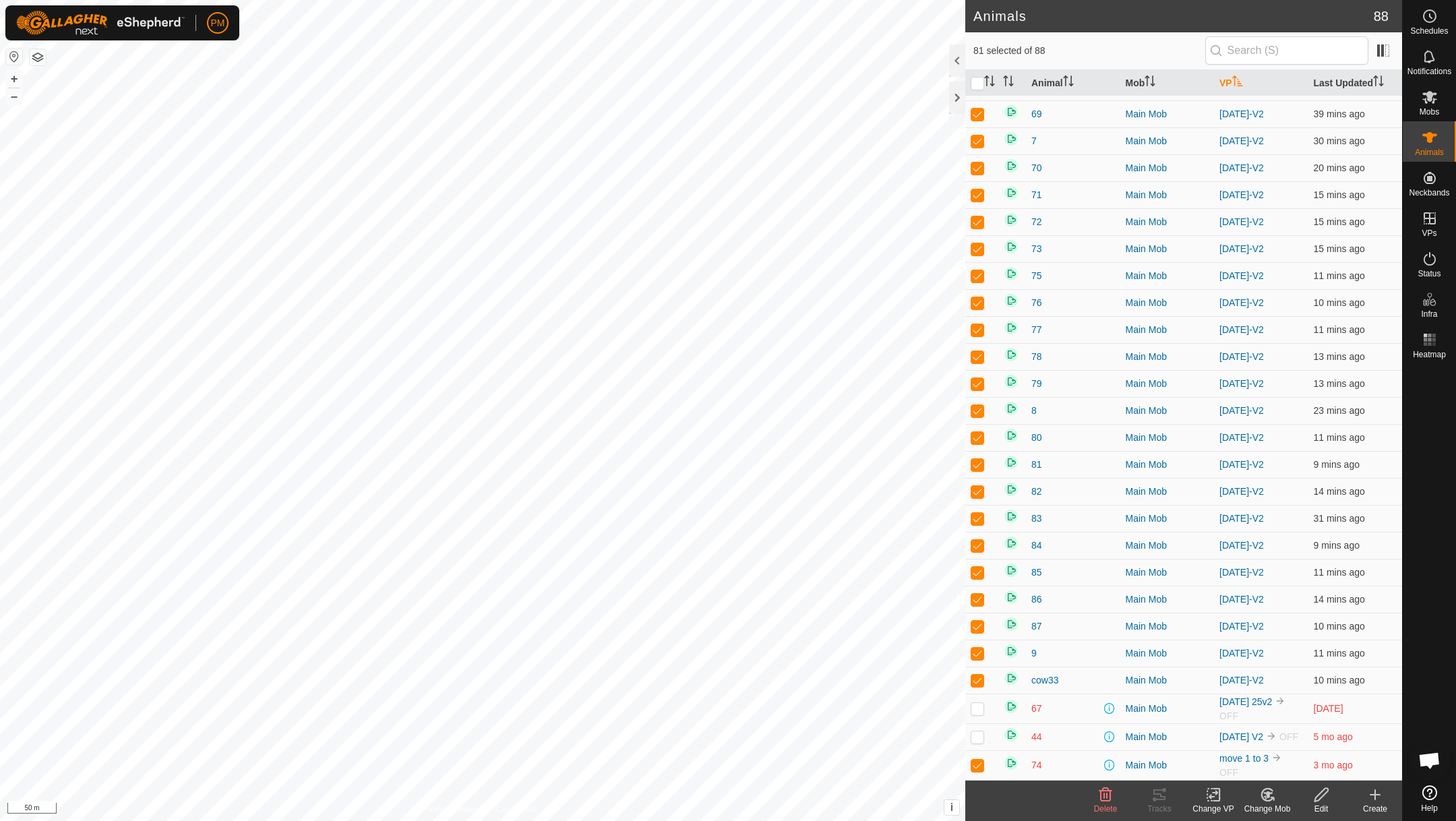
checkbox input "false"
click at [1213, 792] on icon at bounding box center [1213, 795] width 9 height 9
click at [1217, 734] on link "Choose VP..." at bounding box center [1254, 736] width 133 height 27
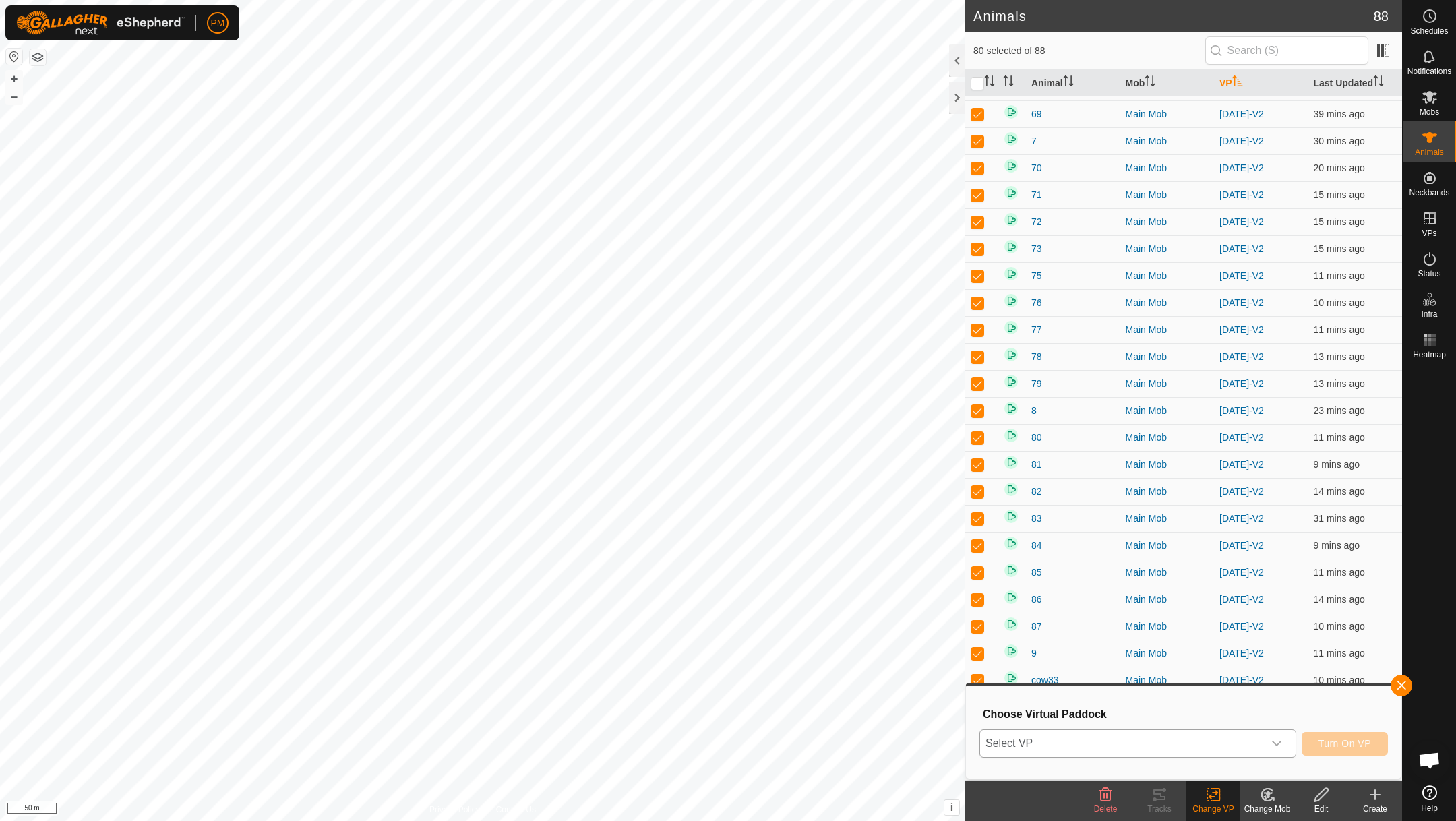
click at [1123, 738] on span "Select VP" at bounding box center [1121, 743] width 283 height 27
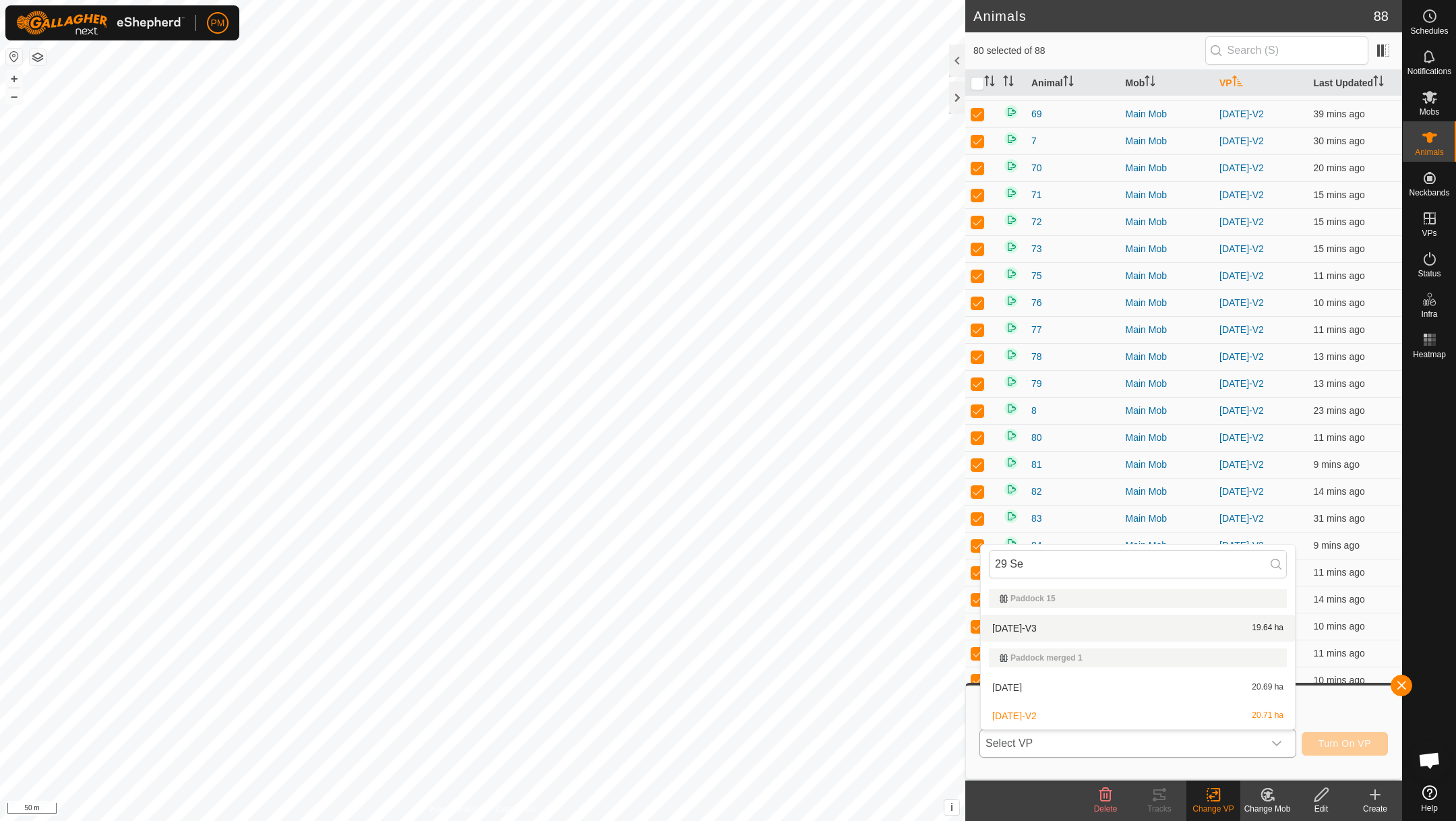
type input "29 Se"
click at [1024, 630] on li "[DATE]-V3 19.64 ha" at bounding box center [1138, 628] width 314 height 27
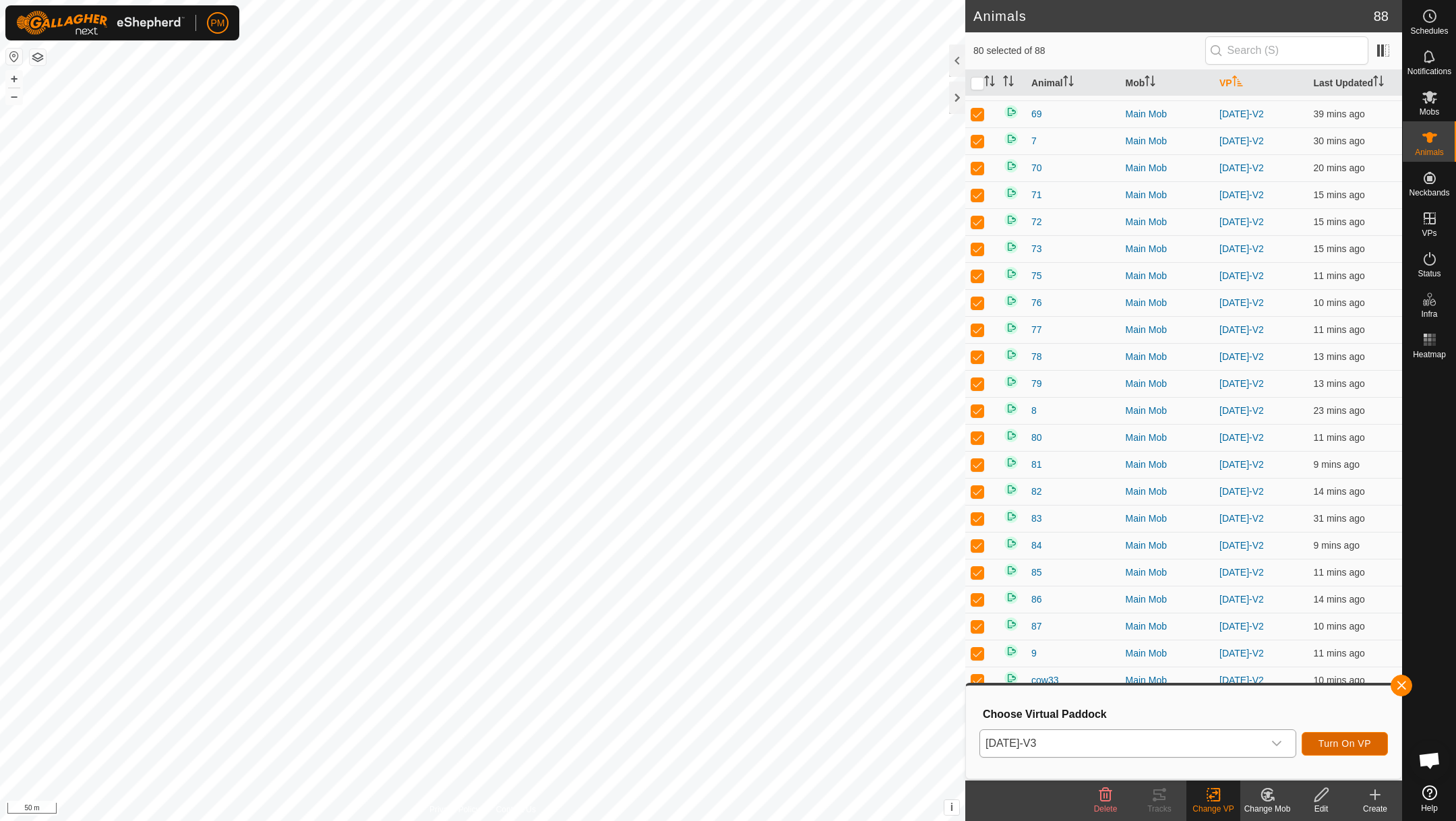
click at [1354, 741] on span "Turn On VP" at bounding box center [1345, 744] width 53 height 11
